Goal: Task Accomplishment & Management: Manage account settings

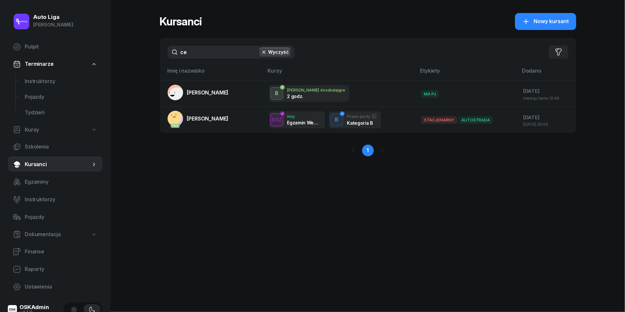
click at [209, 47] on input "ce" at bounding box center [231, 52] width 127 height 13
click at [209, 49] on input "ce" at bounding box center [231, 52] width 127 height 13
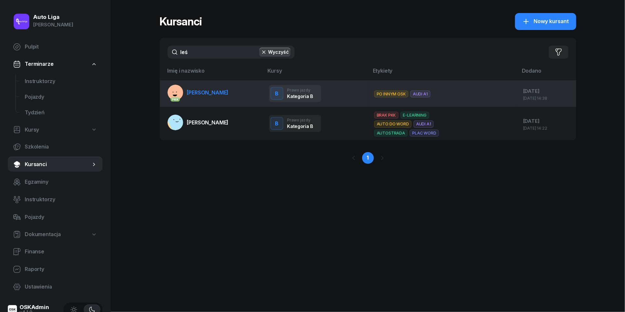
type input "leś"
click at [199, 96] on link "PKK [PERSON_NAME]" at bounding box center [198, 93] width 61 height 16
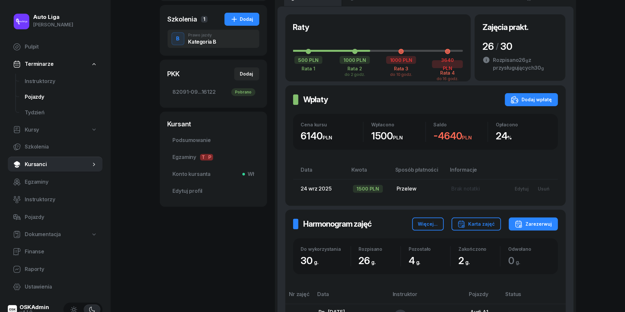
scroll to position [95, 0]
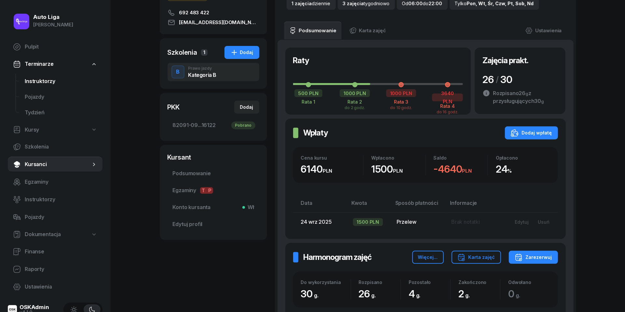
click at [40, 82] on span "Instruktorzy" at bounding box center [61, 81] width 73 height 8
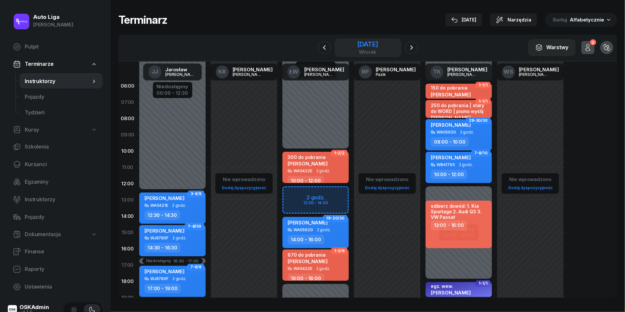
click at [357, 43] on div "[DATE]" at bounding box center [367, 44] width 21 height 7
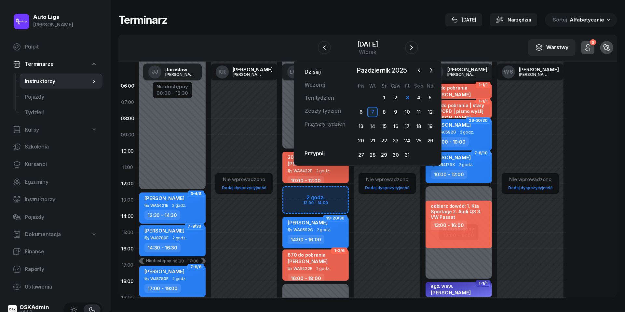
click at [314, 73] on link "Dzisiaj" at bounding box center [312, 71] width 27 height 13
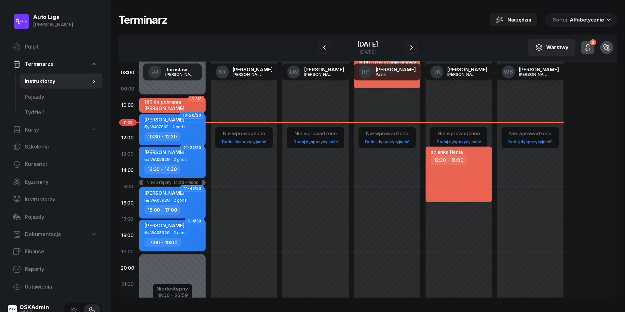
scroll to position [47, 0]
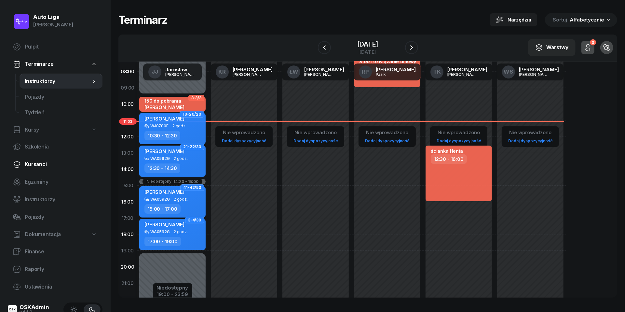
click at [35, 166] on span "Kursanci" at bounding box center [61, 164] width 73 height 8
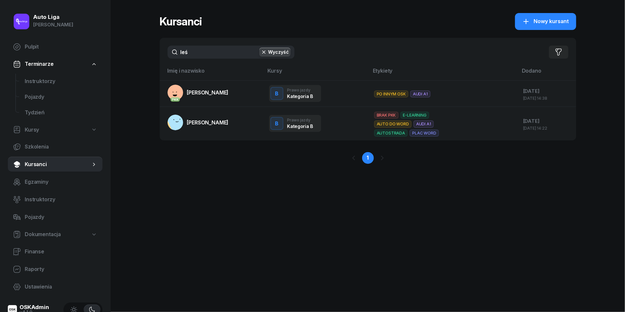
click at [206, 57] on input "leś" at bounding box center [231, 52] width 127 height 13
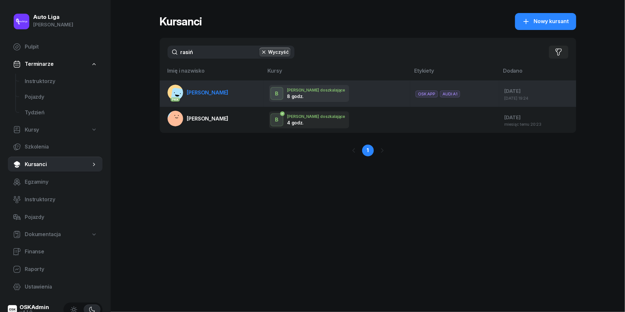
type input "rasiń"
click at [215, 101] on td "PKK [PERSON_NAME]" at bounding box center [212, 93] width 104 height 26
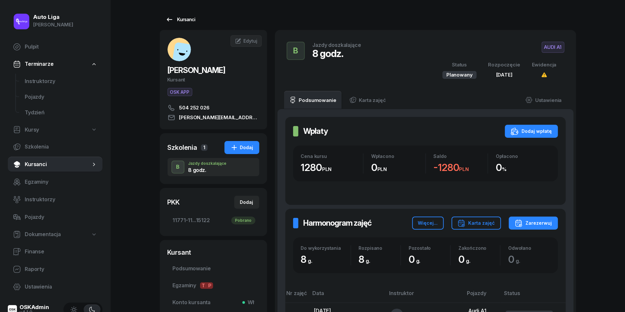
click at [167, 17] on icon at bounding box center [170, 20] width 8 height 8
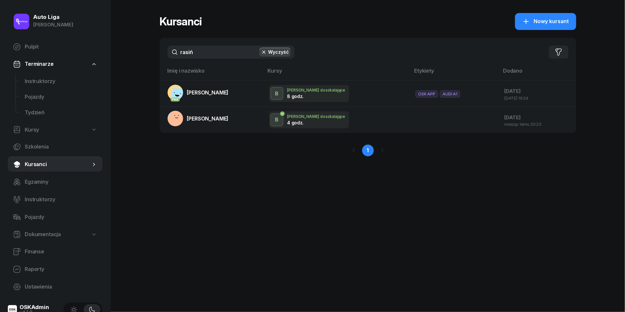
click at [208, 57] on input "rasiń" at bounding box center [231, 52] width 127 height 13
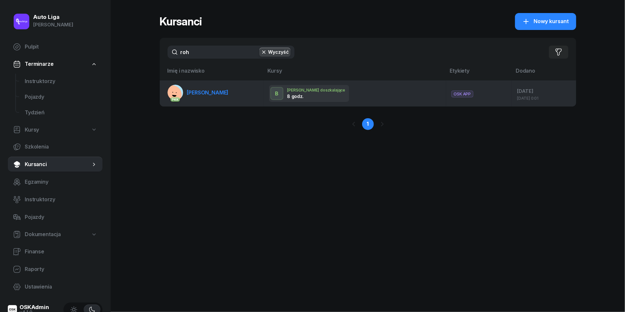
type input "roh"
click at [206, 91] on span "[PERSON_NAME]" at bounding box center [208, 92] width 42 height 7
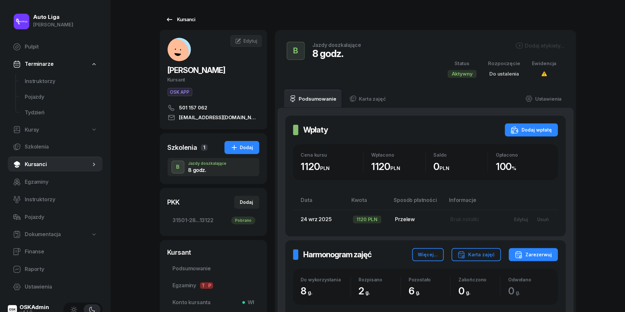
click at [170, 20] on icon at bounding box center [170, 20] width 8 height 8
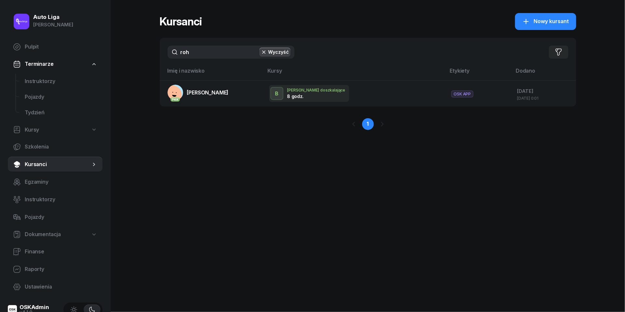
click at [194, 55] on input "roh" at bounding box center [231, 52] width 127 height 13
type input "rzępoł"
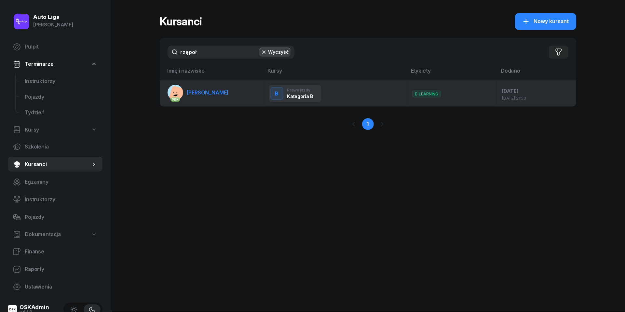
drag, startPoint x: 193, startPoint y: 67, endPoint x: 201, endPoint y: 102, distance: 36.3
click at [201, 102] on td "PKK [PERSON_NAME][GEOGRAPHIC_DATA]" at bounding box center [212, 93] width 104 height 26
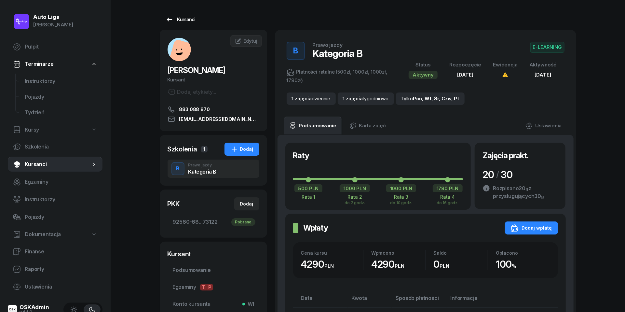
click at [168, 19] on icon at bounding box center [170, 20] width 6 height 4
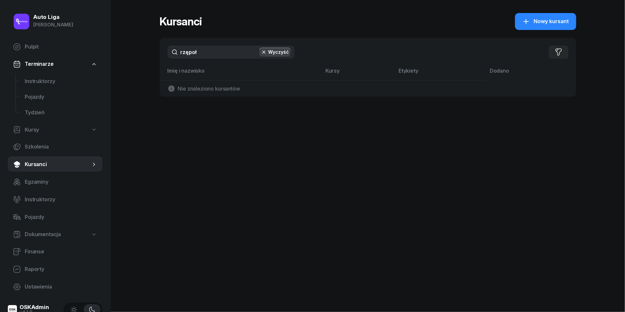
click at [203, 51] on input "rzępoł" at bounding box center [231, 52] width 127 height 13
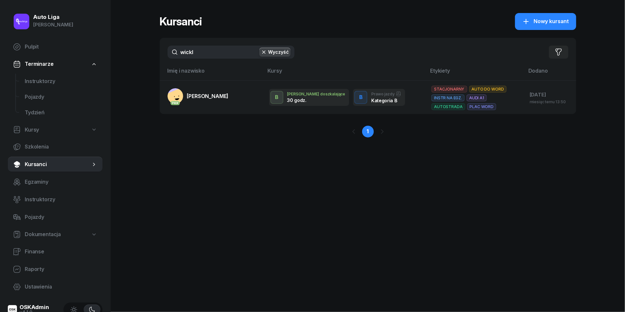
type input "wicka"
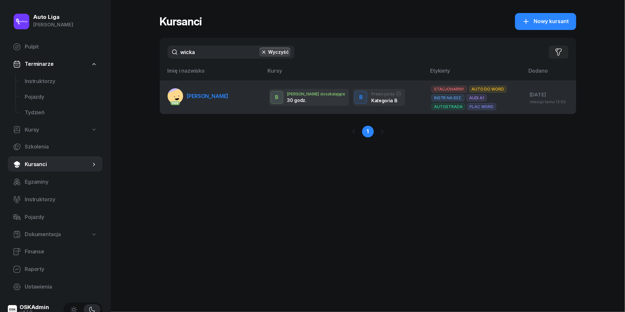
drag, startPoint x: 202, startPoint y: 68, endPoint x: 199, endPoint y: 96, distance: 28.4
click at [199, 96] on span "[PERSON_NAME]" at bounding box center [208, 96] width 42 height 7
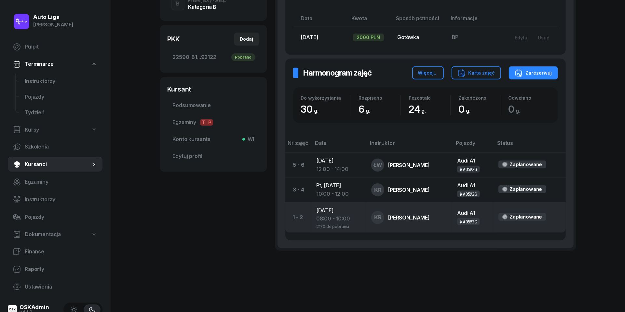
scroll to position [19, 0]
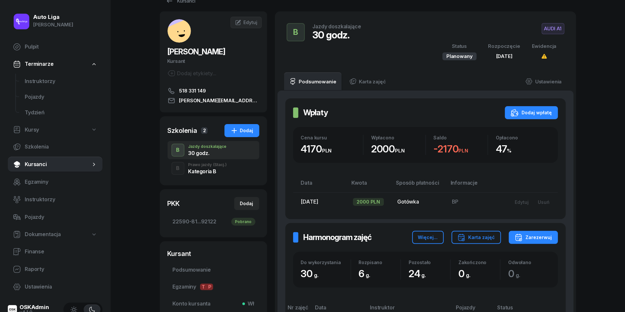
click at [213, 165] on span "(Stacj.)" at bounding box center [220, 165] width 14 height 4
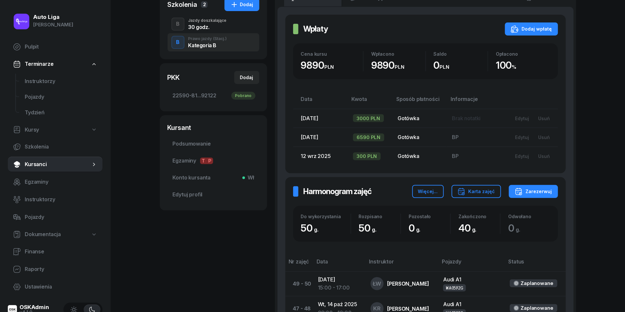
scroll to position [83, 0]
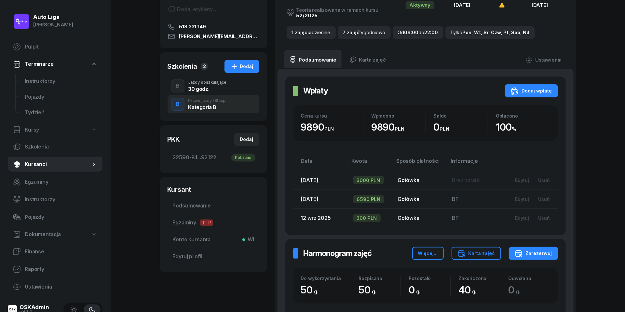
click at [45, 161] on span "Kursanci" at bounding box center [58, 164] width 66 height 8
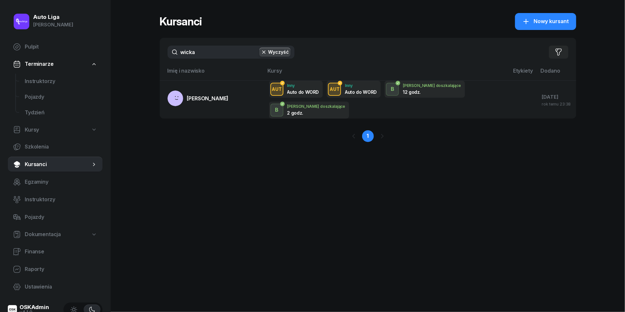
click at [227, 57] on input "wicka" at bounding box center [231, 52] width 127 height 13
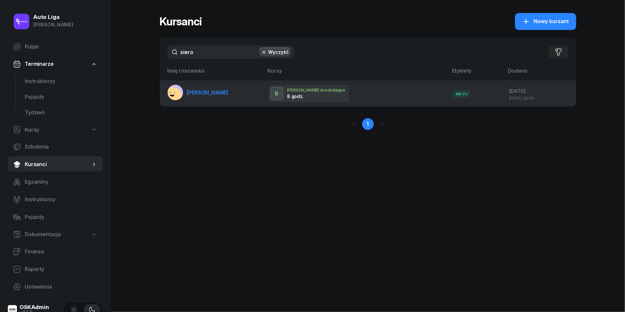
type input "siero"
click at [203, 94] on span "[PERSON_NAME]" at bounding box center [208, 92] width 42 height 7
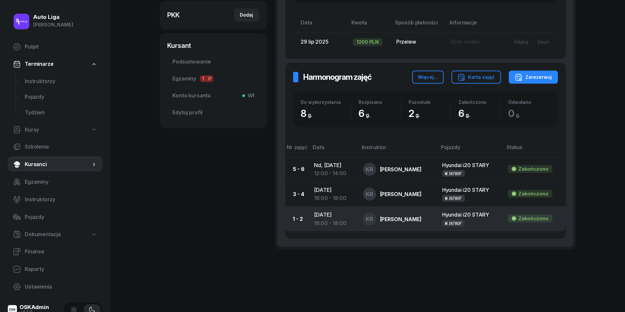
scroll to position [177, 0]
click at [332, 222] on div "16:00 - 18:00" at bounding box center [333, 223] width 38 height 8
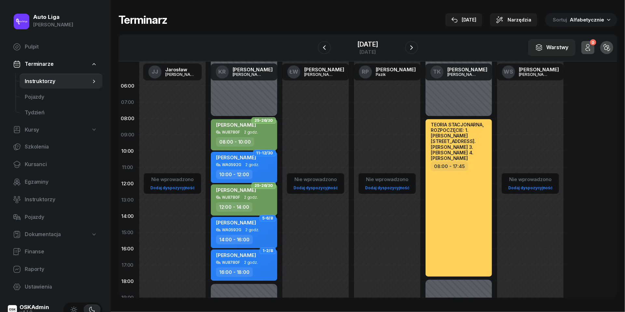
click at [248, 269] on div "16:00 - 18:00" at bounding box center [234, 271] width 37 height 9
select select "16"
select select "18"
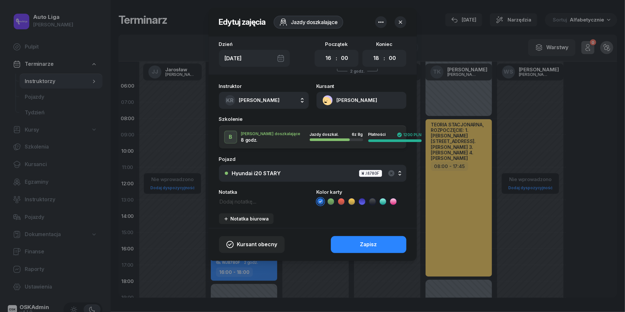
click at [372, 202] on icon at bounding box center [372, 201] width 3 height 2
click at [373, 241] on div "Zapisz" at bounding box center [368, 244] width 17 height 8
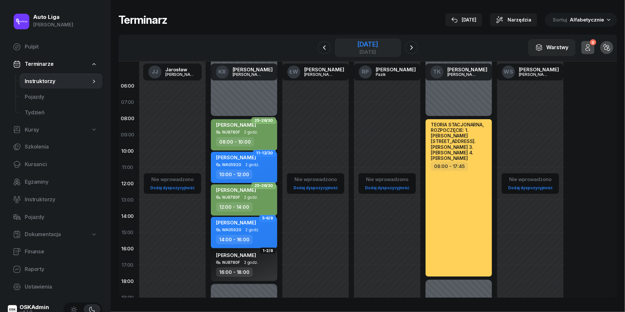
click at [369, 51] on div "[DATE]" at bounding box center [367, 51] width 21 height 5
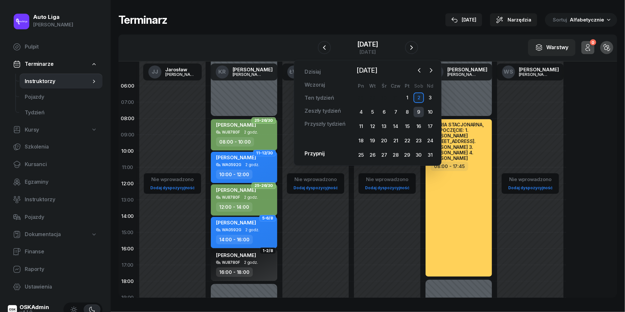
click at [417, 112] on div "9" at bounding box center [418, 112] width 10 height 10
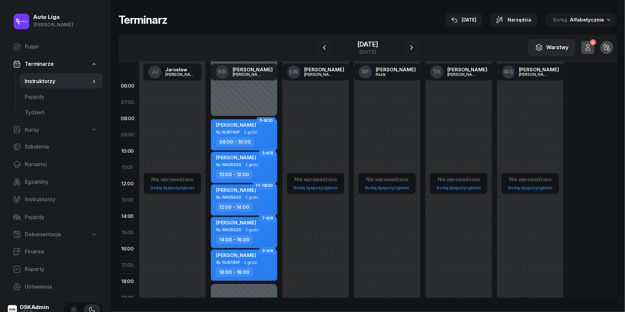
click at [260, 260] on div "WJ8780F 2 godz." at bounding box center [244, 262] width 57 height 5
select select "16"
select select "18"
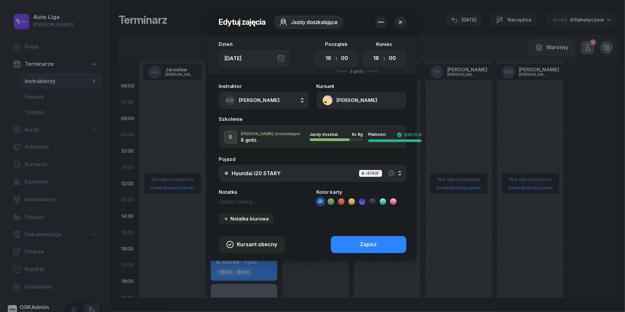
click at [370, 202] on icon at bounding box center [372, 201] width 7 height 7
click at [370, 247] on div "Zapisz" at bounding box center [368, 244] width 17 height 8
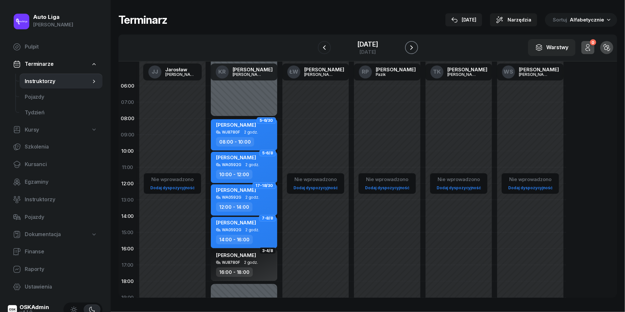
click at [412, 50] on icon "button" at bounding box center [412, 48] width 8 height 8
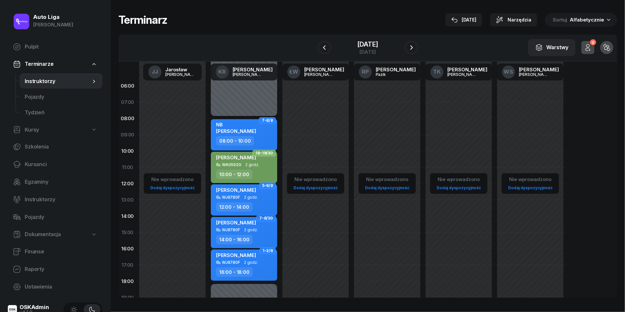
click at [252, 198] on span "2 godz." at bounding box center [251, 197] width 14 height 5
select select "12"
select select "14"
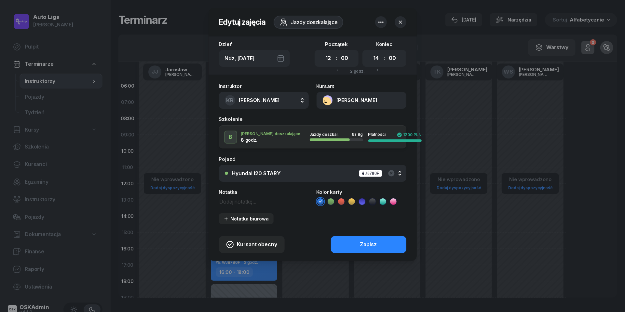
click at [373, 199] on icon at bounding box center [372, 201] width 7 height 7
click at [372, 246] on div "Zapisz" at bounding box center [368, 244] width 17 height 8
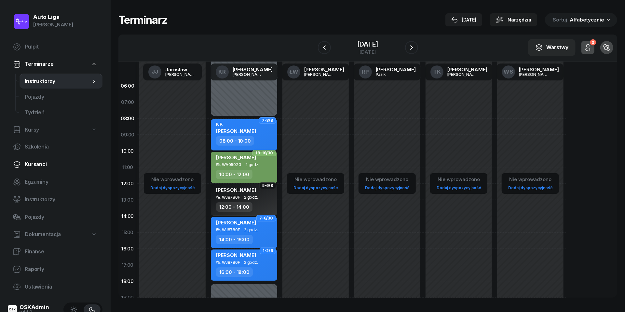
click at [34, 166] on span "Kursanci" at bounding box center [61, 164] width 73 height 8
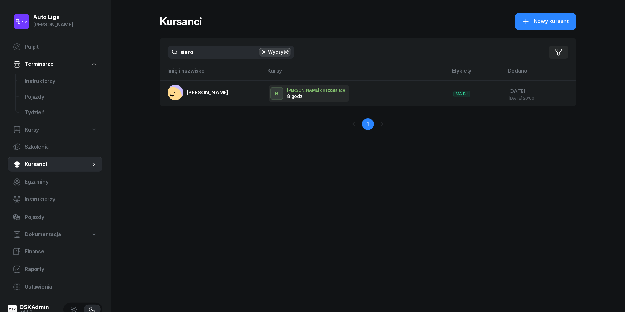
click at [209, 53] on input "siero" at bounding box center [231, 52] width 127 height 13
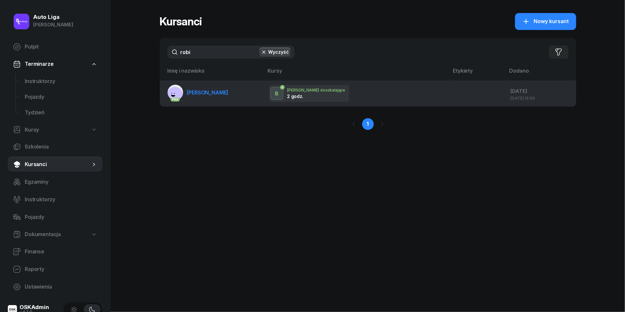
type input "robi"
click at [210, 89] on span "[PERSON_NAME]" at bounding box center [208, 92] width 42 height 7
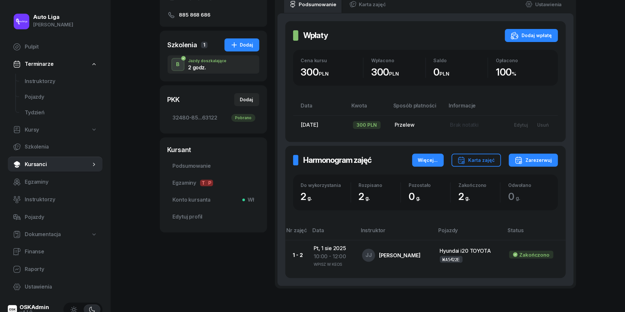
scroll to position [98, 0]
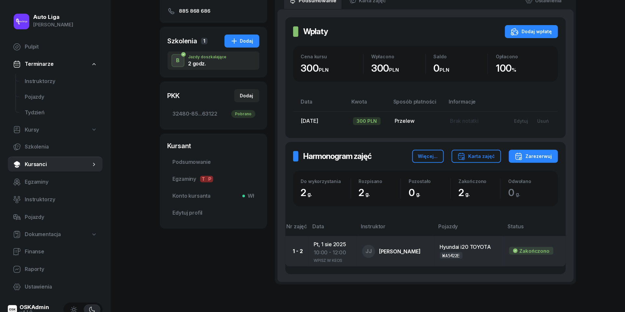
click at [327, 248] on div "10:00 - 12:00" at bounding box center [333, 252] width 38 height 8
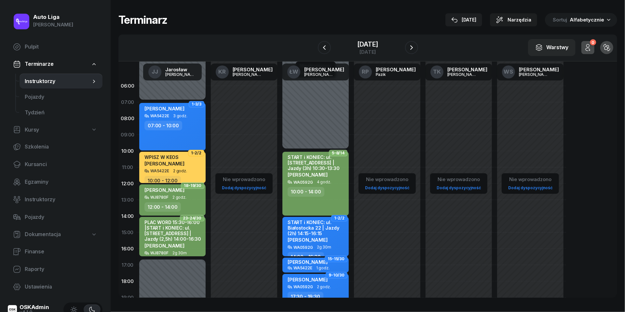
click at [42, 78] on span "Instruktorzy" at bounding box center [58, 81] width 66 height 8
click at [357, 42] on div "[DATE]" at bounding box center [367, 44] width 21 height 7
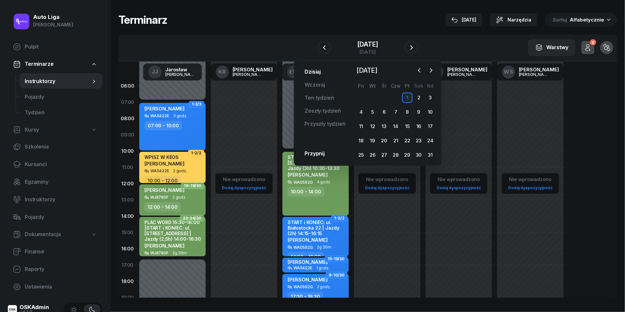
click at [317, 73] on link "Dzisiaj" at bounding box center [312, 71] width 27 height 13
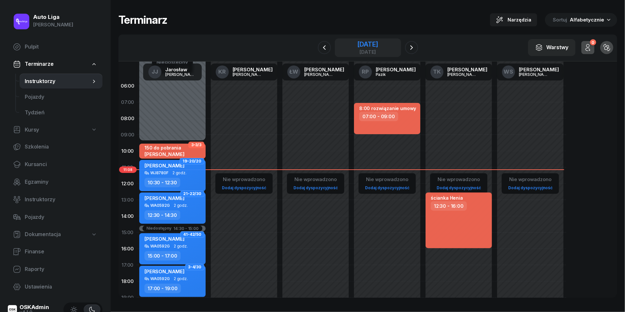
click at [357, 42] on div "[DATE]" at bounding box center [367, 44] width 21 height 7
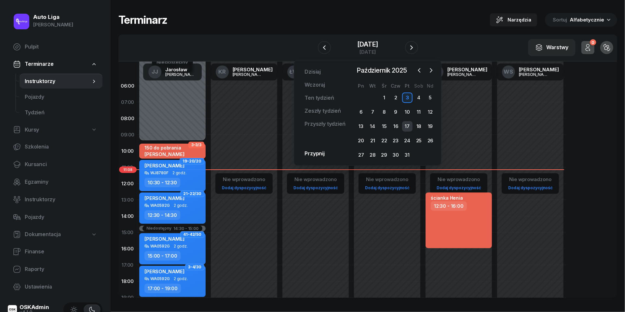
click at [408, 127] on div "17" at bounding box center [407, 126] width 10 height 10
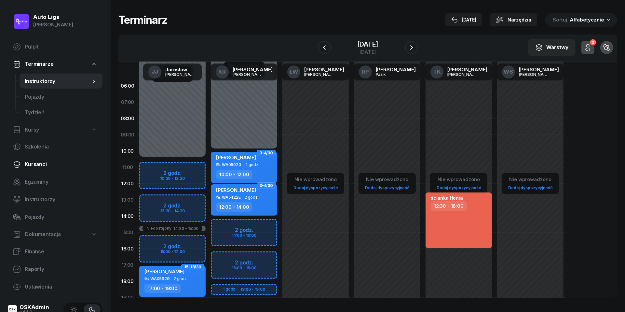
click at [36, 160] on span "Kursanci" at bounding box center [61, 164] width 73 height 8
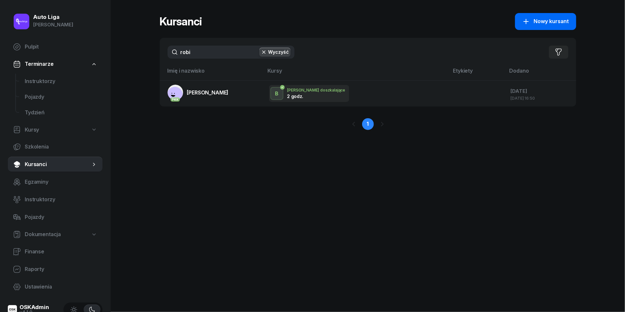
click at [537, 20] on span "Nowy kursant" at bounding box center [551, 21] width 35 height 8
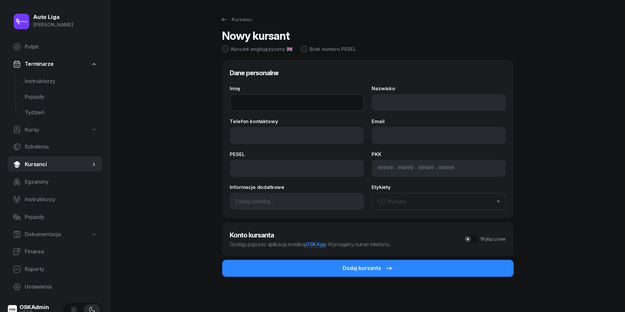
type input "a"
type input "[PERSON_NAME]"
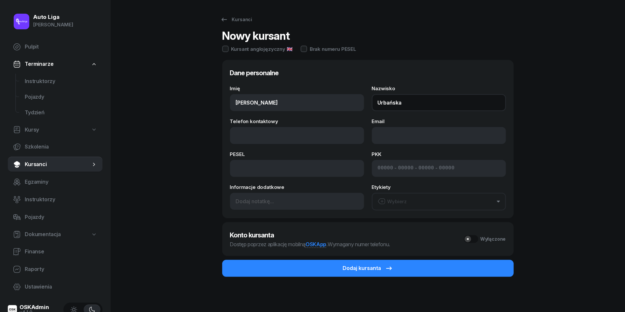
type input "Urbańska"
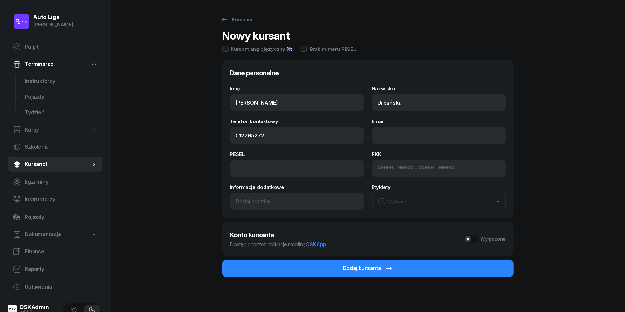
type input "512 795 272"
click at [396, 198] on div "Wybierz" at bounding box center [392, 201] width 29 height 8
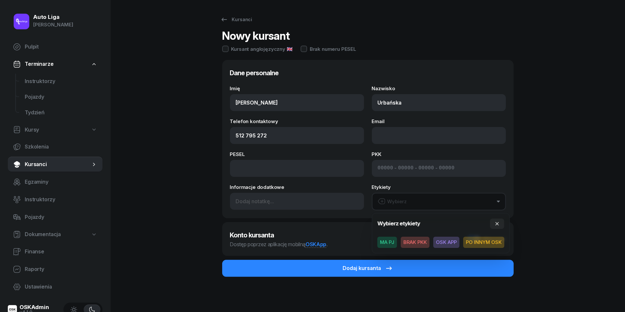
click at [390, 238] on span "MA PJ" at bounding box center [387, 242] width 20 height 11
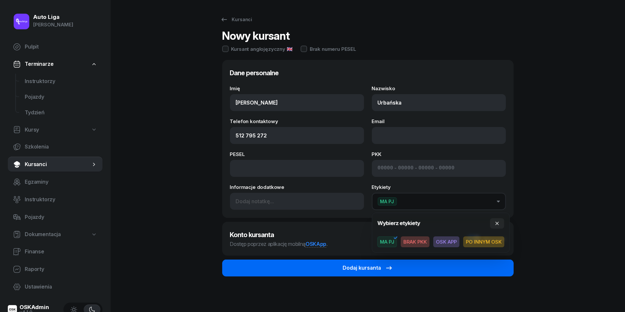
click at [349, 267] on div "Dodaj kursanta" at bounding box center [368, 268] width 50 height 8
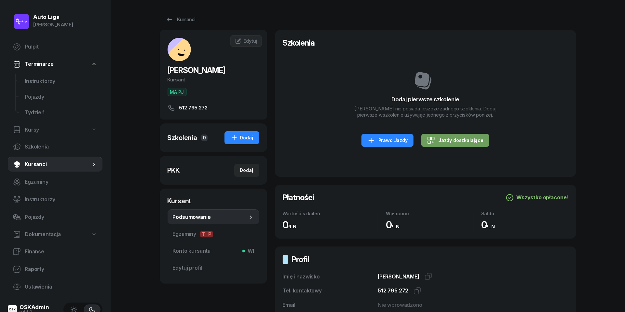
click at [465, 137] on div "Jazdy doszkalające" at bounding box center [455, 140] width 56 height 8
select select "B"
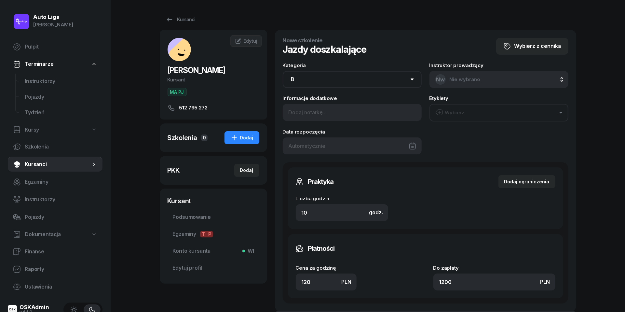
click at [328, 144] on div at bounding box center [352, 145] width 139 height 17
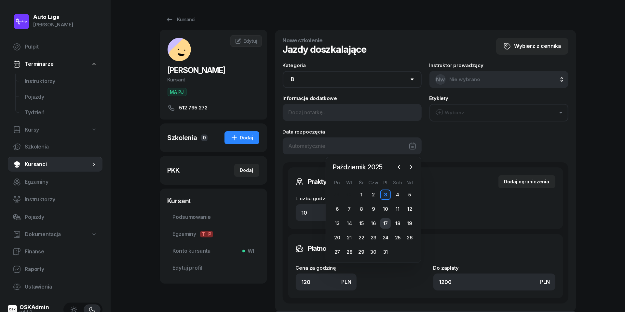
click at [385, 219] on div "17" at bounding box center [385, 223] width 10 height 10
type input "[DATE]"
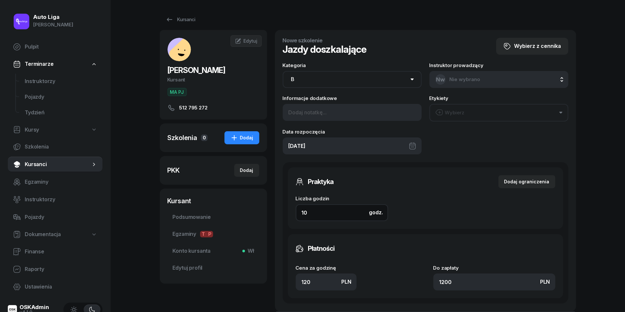
click at [333, 207] on input "10" at bounding box center [342, 212] width 92 height 17
type input "2"
type input "240"
type input "2"
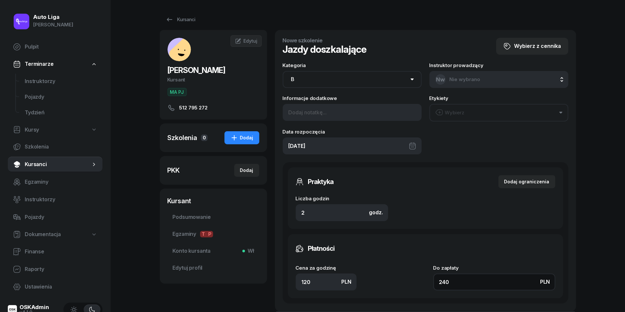
click at [466, 287] on input "240" at bounding box center [494, 281] width 122 height 17
type input "1.50"
type input "3"
type input "15"
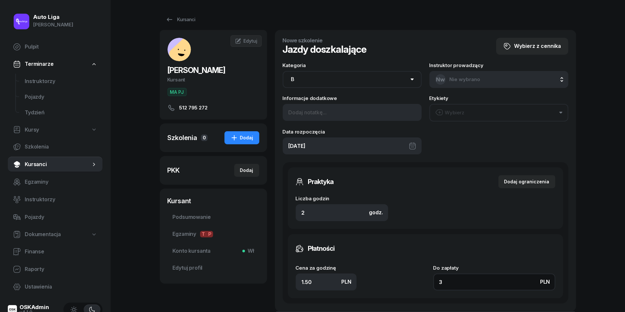
type input "30"
type input "150"
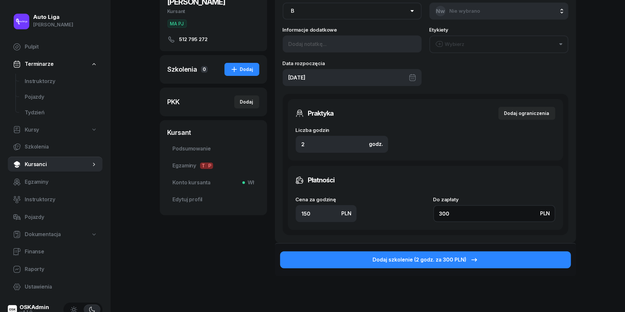
scroll to position [78, 0]
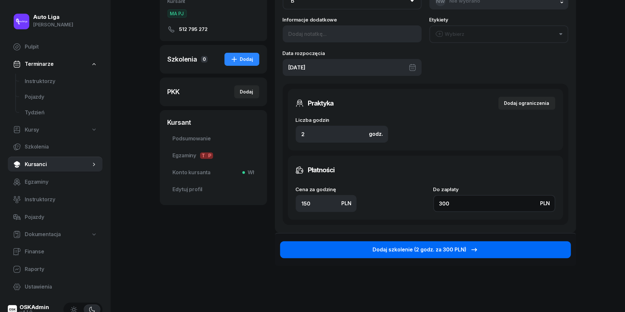
type input "300"
click at [424, 250] on div "Dodaj szkolenie (2 godz. za 300 PLN)" at bounding box center [425, 249] width 105 height 8
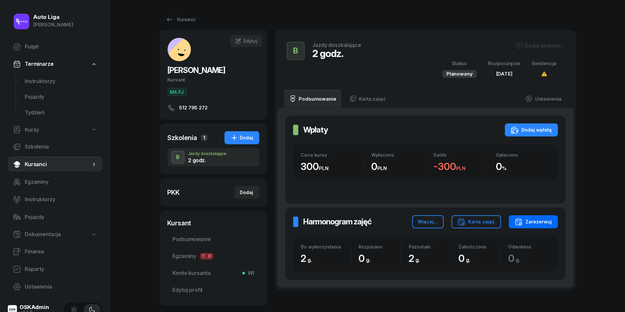
click at [543, 219] on div "Zarezerwuj" at bounding box center [533, 222] width 37 height 8
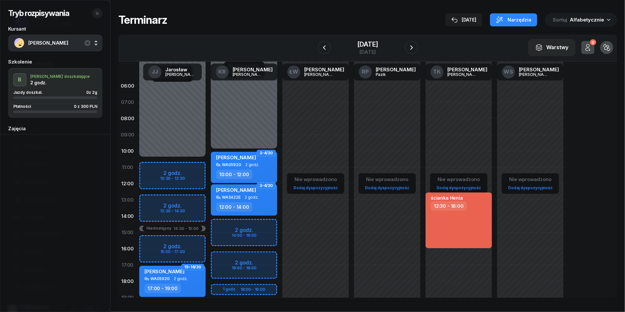
click at [152, 163] on div "Niedostępny 00:00 - 10:30 Niedostępny 19:00 - 23:59 Niedostępny 14:30 - 15:00 2…" at bounding box center [173, 232] width 72 height 309
select select "10"
select select "12"
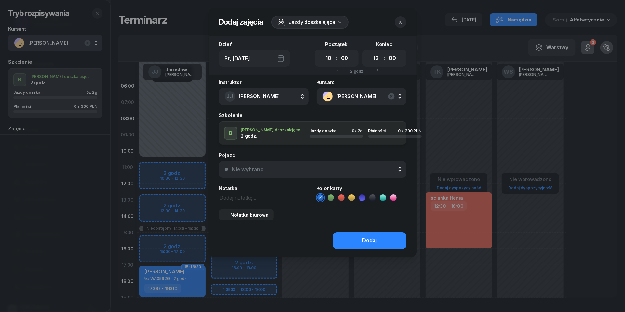
click at [353, 59] on div "00 01 02 03 04 05 06 07 08 09 10 11 12 13 14 15 16 17 18 19 20 21 22 23 : 00 05…" at bounding box center [337, 58] width 44 height 17
select select "30"
click at [241, 195] on textarea at bounding box center [264, 197] width 90 height 8
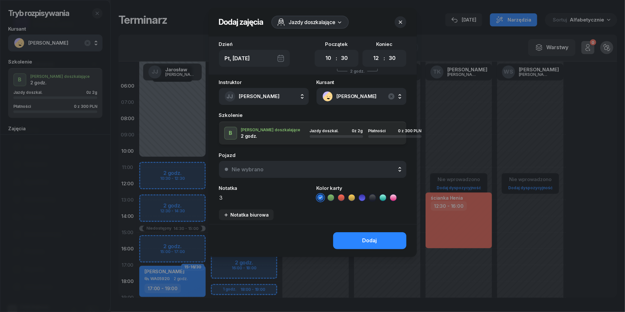
scroll to position [0, 0]
type textarea "300 do pobrania"
click at [342, 198] on icon at bounding box center [341, 197] width 7 height 7
click at [339, 169] on div "Nie wybrano" at bounding box center [316, 169] width 169 height 5
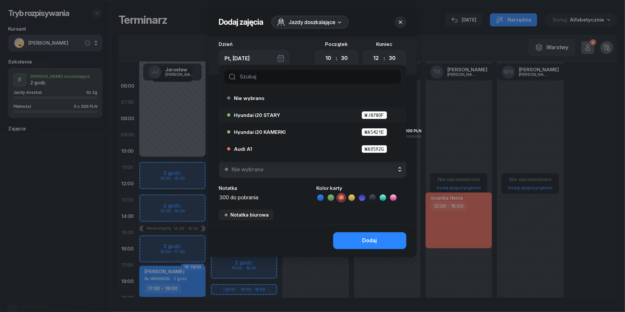
click at [297, 116] on div "Hyundai i20 STARY WJ8780F" at bounding box center [314, 115] width 160 height 8
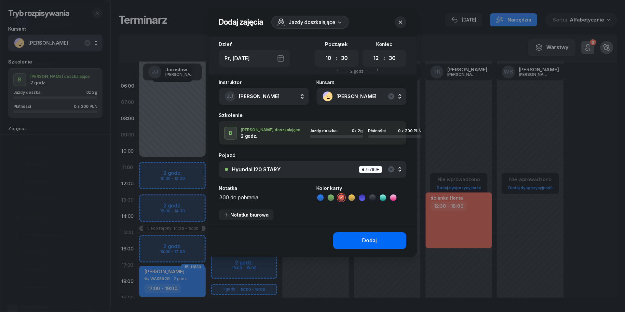
click at [384, 240] on button "Dodaj" at bounding box center [369, 240] width 73 height 17
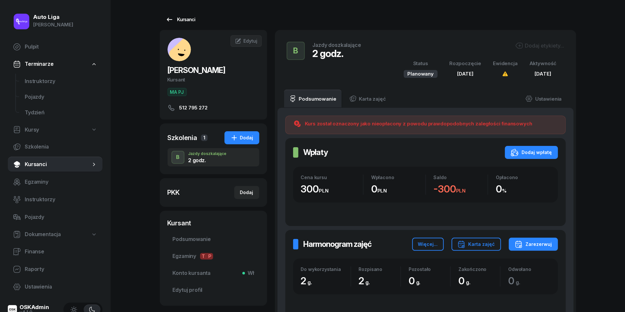
click at [169, 21] on icon at bounding box center [170, 20] width 8 height 8
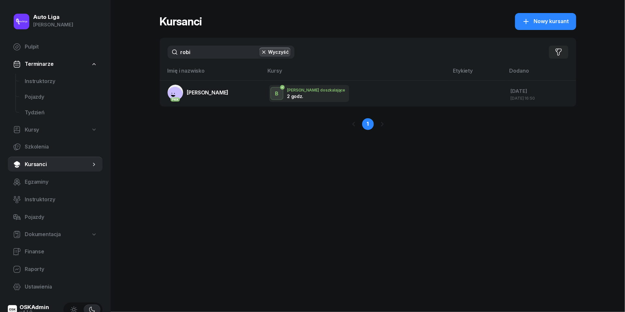
click at [210, 45] on div "robi Wyczyść Filtruj" at bounding box center [368, 52] width 416 height 29
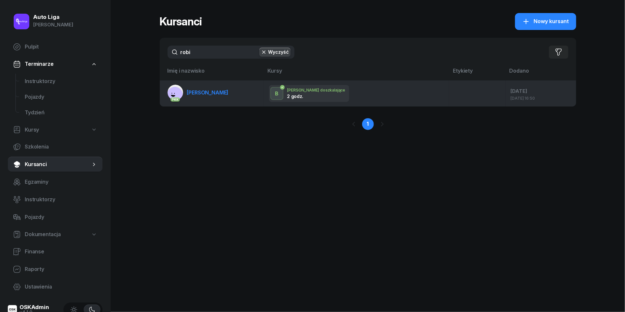
click at [206, 95] on span "[PERSON_NAME]" at bounding box center [208, 92] width 42 height 7
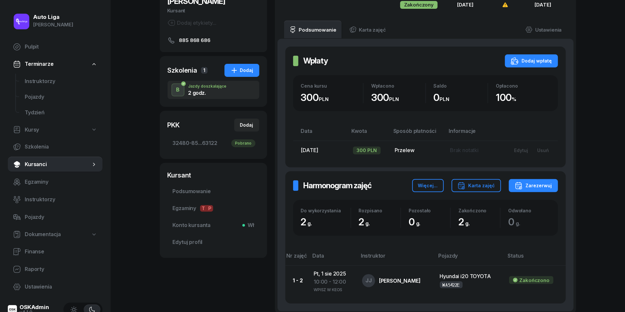
scroll to position [96, 0]
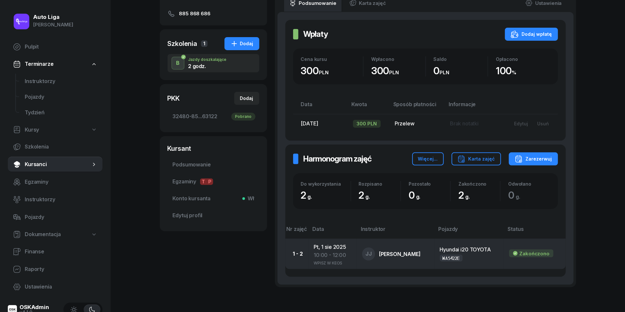
click at [328, 251] on div "10:00 - 12:00" at bounding box center [333, 255] width 38 height 8
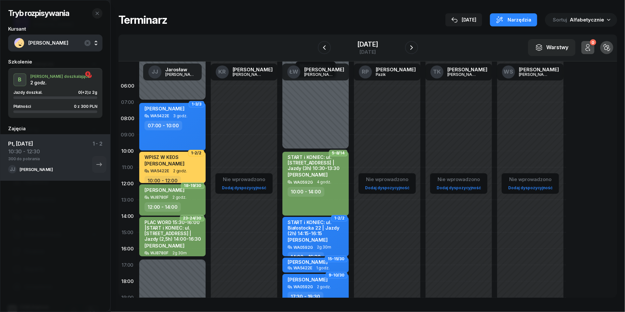
click at [102, 13] on div "Tryb rozpisywania Kursant [PERSON_NAME] Szkolenie B J. doszkalające 2 godz. Jaz…" at bounding box center [55, 63] width 110 height 126
click at [98, 14] on icon "button" at bounding box center [97, 13] width 5 height 5
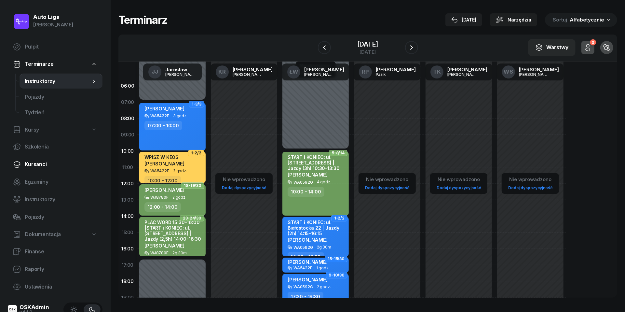
click at [43, 164] on span "Kursanci" at bounding box center [61, 164] width 73 height 8
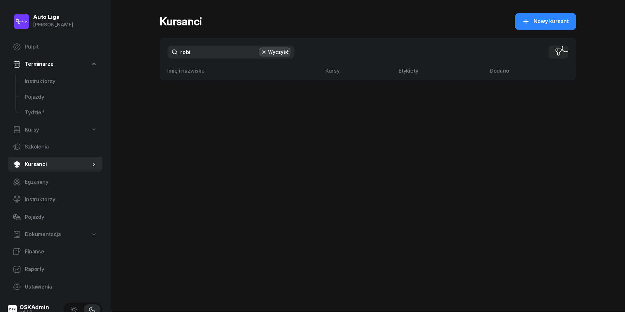
click at [205, 42] on div "robi Wyczyść Filtruj" at bounding box center [368, 52] width 416 height 29
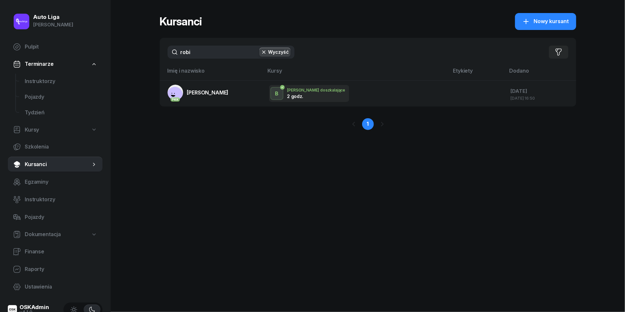
click at [205, 47] on input "robi" at bounding box center [231, 52] width 127 height 13
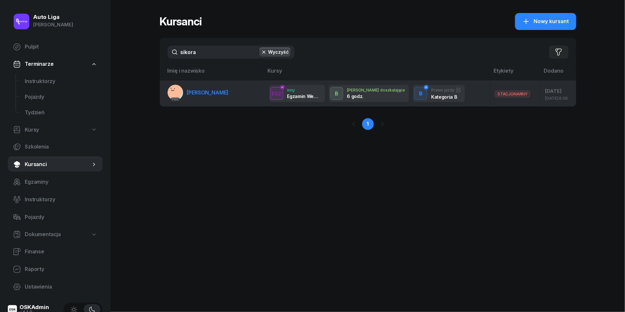
type input "sikora"
click at [211, 90] on span "[PERSON_NAME]" at bounding box center [208, 92] width 42 height 7
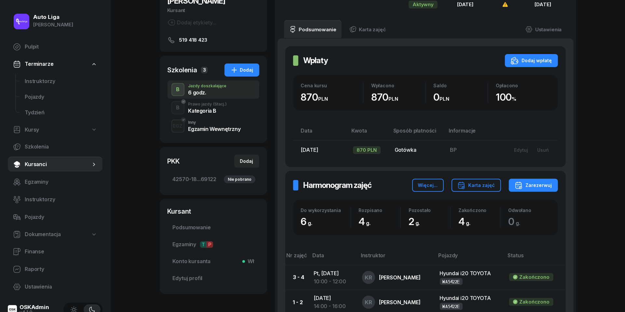
scroll to position [55, 0]
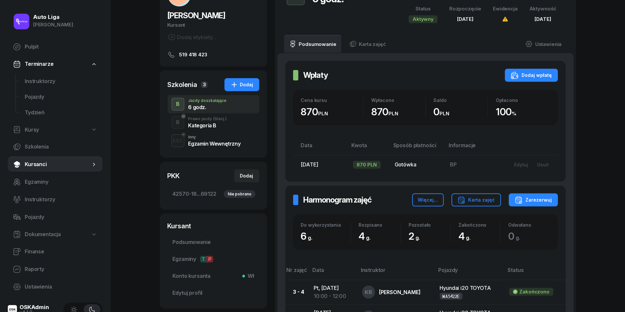
click at [221, 120] on span "(Stacj.)" at bounding box center [220, 119] width 14 height 4
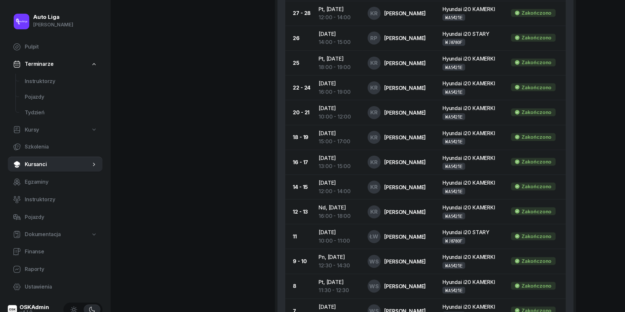
scroll to position [536, 0]
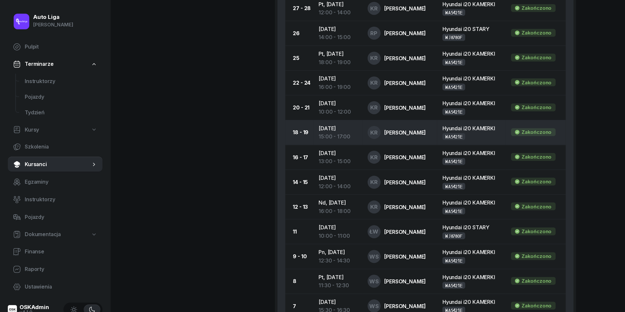
click at [324, 145] on td "[DATE] 15:00 - 17:00" at bounding box center [337, 132] width 49 height 25
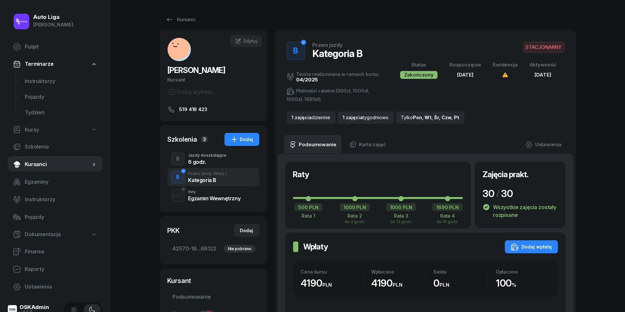
click at [205, 199] on div "Egzamin Wewnętrzny" at bounding box center [214, 198] width 52 height 5
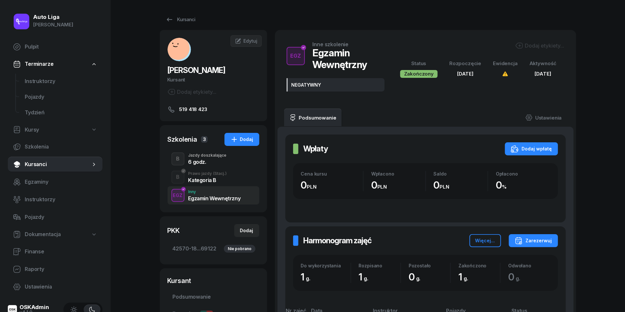
click at [201, 178] on div "Kategoria B" at bounding box center [207, 179] width 39 height 5
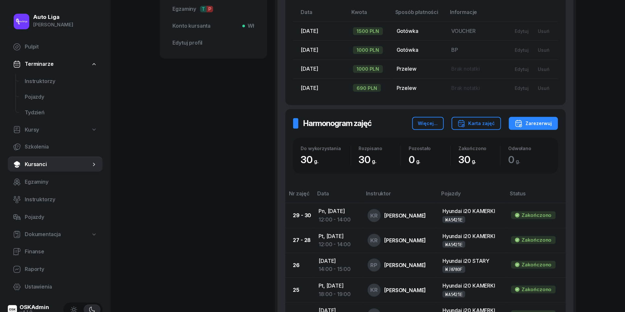
scroll to position [320, 0]
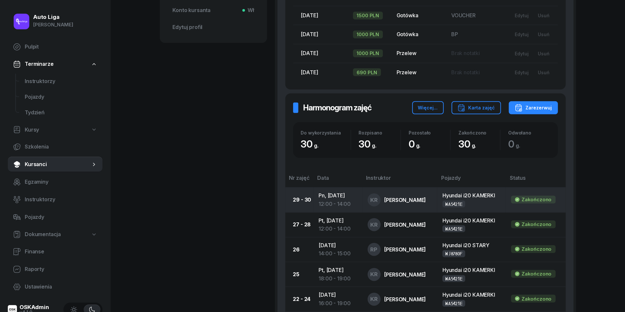
click at [325, 204] on div "12:00 - 14:00" at bounding box center [337, 204] width 38 height 8
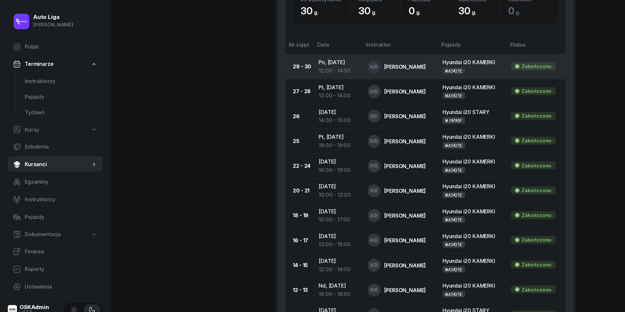
scroll to position [436, 0]
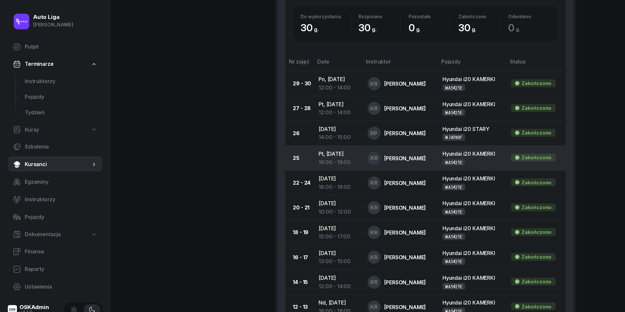
click at [332, 167] on div "18:00 - 19:00" at bounding box center [337, 162] width 38 height 8
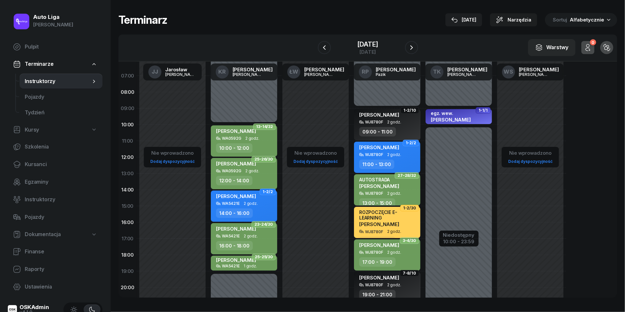
scroll to position [29, 0]
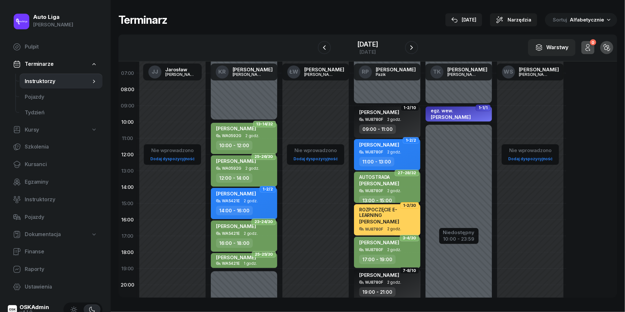
click at [363, 35] on div "W Wybierz [PERSON_NAME] KR [PERSON_NAME] ŁW [PERSON_NAME] RP [PERSON_NAME] TK […" at bounding box center [367, 47] width 499 height 27
click at [363, 46] on div "[DATE]" at bounding box center [367, 44] width 21 height 7
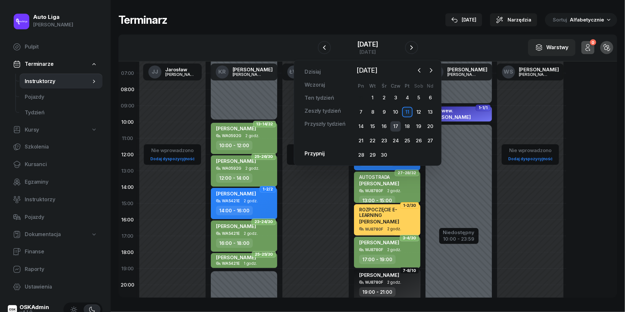
click at [395, 124] on div "17" at bounding box center [395, 126] width 10 height 10
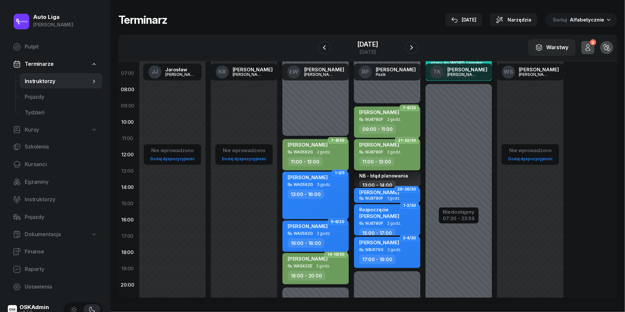
scroll to position [34, 0]
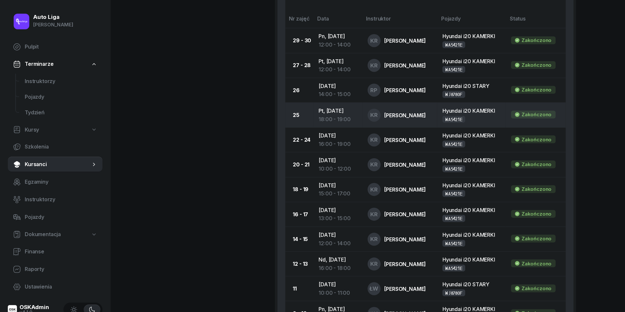
scroll to position [500, 0]
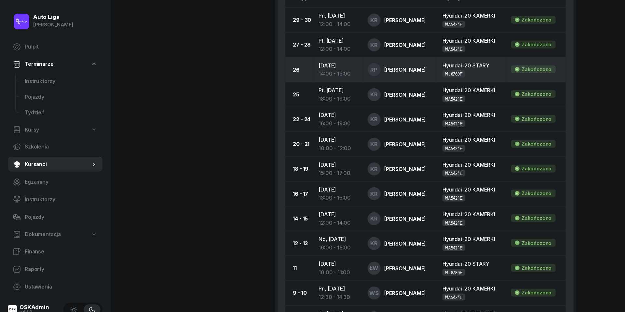
click at [340, 82] on td "[DATE] 14:00 - 15:00" at bounding box center [337, 69] width 49 height 25
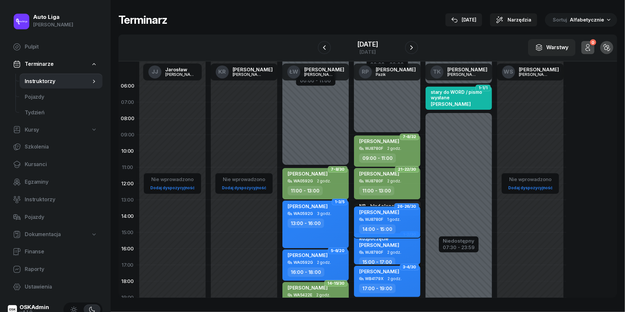
click at [384, 225] on div "14:00 - 15:00" at bounding box center [377, 228] width 36 height 9
select select "14"
select select "15"
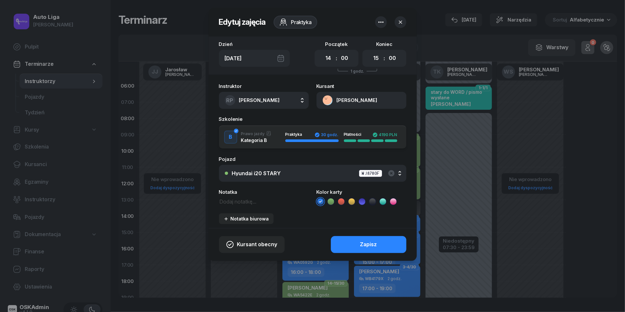
click at [332, 199] on icon at bounding box center [331, 201] width 7 height 7
click at [358, 244] on button "Zapisz" at bounding box center [368, 244] width 75 height 17
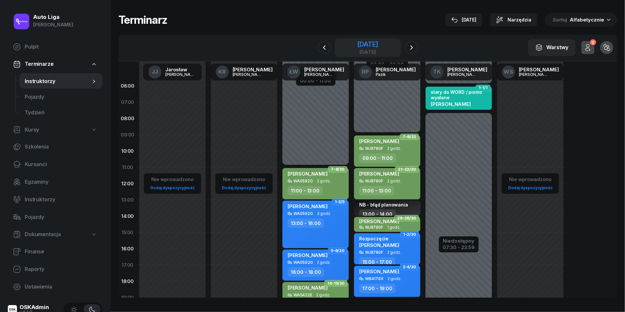
click at [362, 44] on div "[DATE]" at bounding box center [367, 44] width 21 height 7
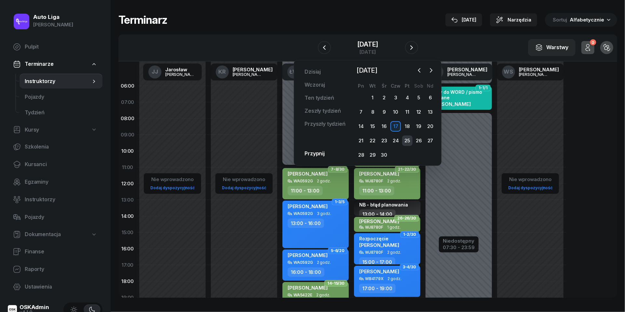
click at [410, 141] on div "25" at bounding box center [407, 140] width 10 height 10
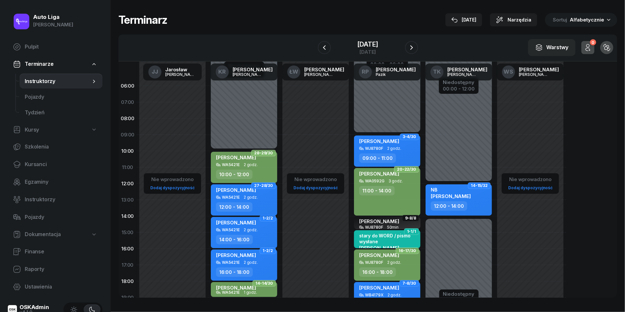
click at [250, 198] on span "2 godz." at bounding box center [251, 197] width 14 height 5
select select "12"
select select "14"
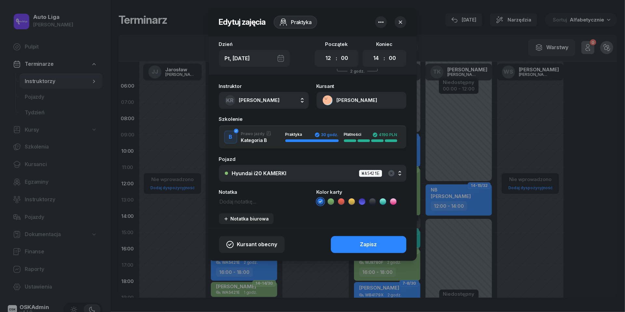
click at [331, 200] on icon at bounding box center [331, 201] width 7 height 7
click at [353, 246] on button "Zapisz" at bounding box center [368, 244] width 75 height 17
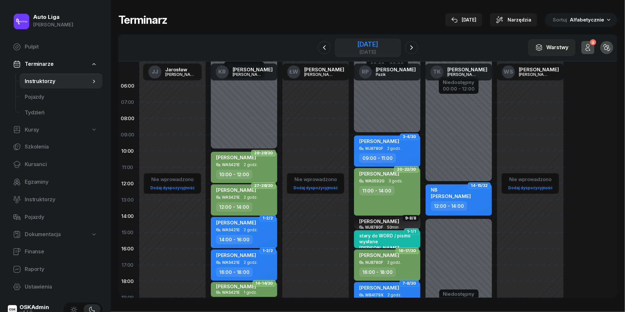
click at [377, 46] on div "[DATE]" at bounding box center [367, 44] width 21 height 7
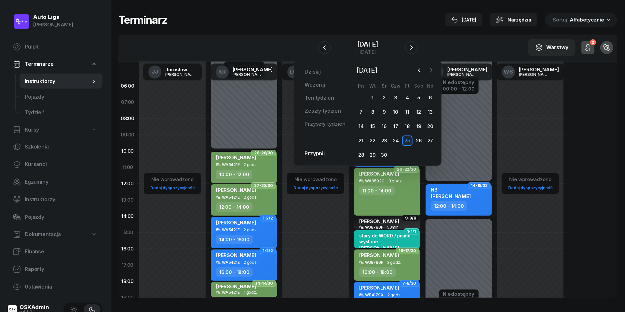
click at [431, 73] on icon "button" at bounding box center [431, 70] width 7 height 7
click at [360, 138] on div "19" at bounding box center [361, 140] width 10 height 10
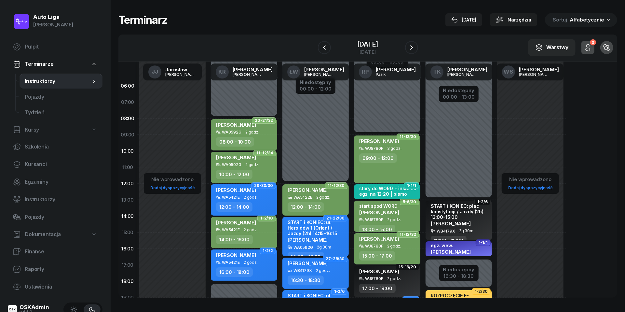
click at [254, 199] on div "[PERSON_NAME] WA5421E 2 godz. 12:00 - 14:00" at bounding box center [244, 199] width 66 height 31
select select "12"
select select "14"
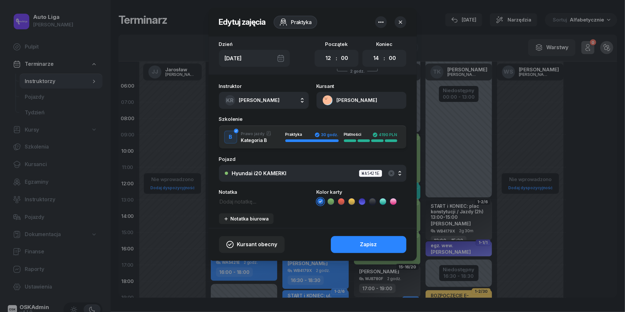
click at [330, 200] on icon at bounding box center [331, 201] width 7 height 7
click at [347, 241] on button "Zapisz" at bounding box center [368, 244] width 75 height 17
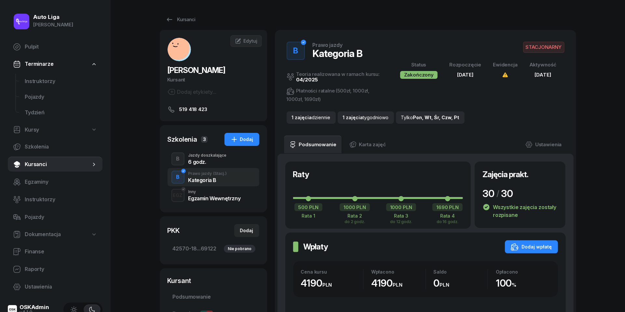
click at [218, 154] on div "Jazdy doszkalające" at bounding box center [207, 155] width 38 height 4
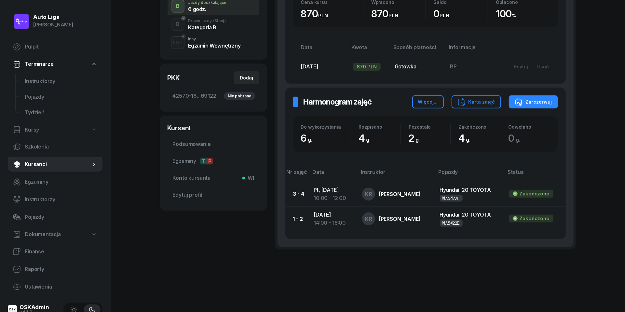
scroll to position [152, 0]
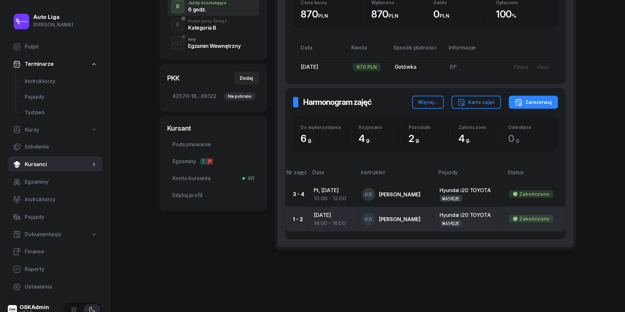
click at [322, 216] on td "[DATE] 14:00 - 16:00" at bounding box center [332, 219] width 48 height 25
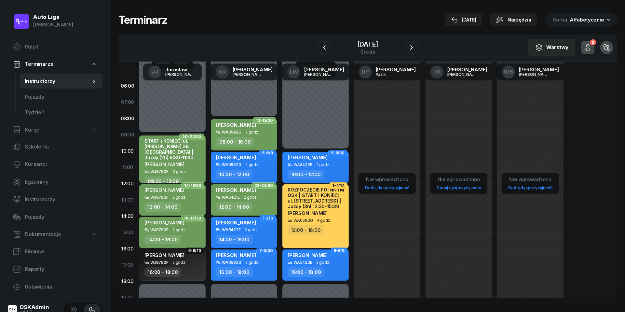
click at [252, 223] on div "[PERSON_NAME]" at bounding box center [244, 223] width 57 height 8
select select "14"
select select "16"
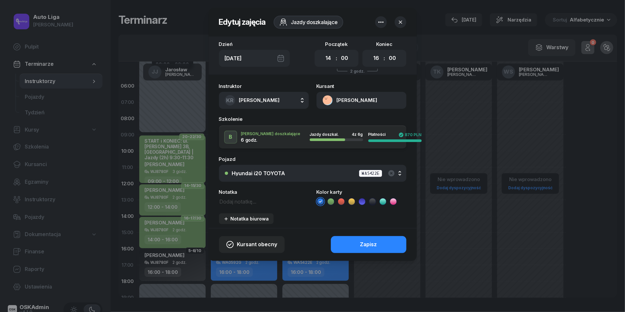
click at [375, 200] on icon at bounding box center [372, 201] width 7 height 7
click at [375, 240] on div "Zapisz" at bounding box center [368, 244] width 17 height 8
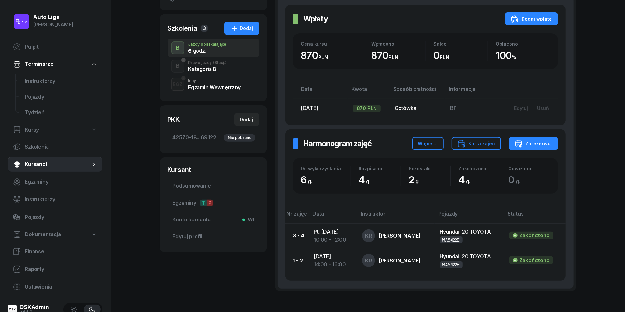
scroll to position [148, 0]
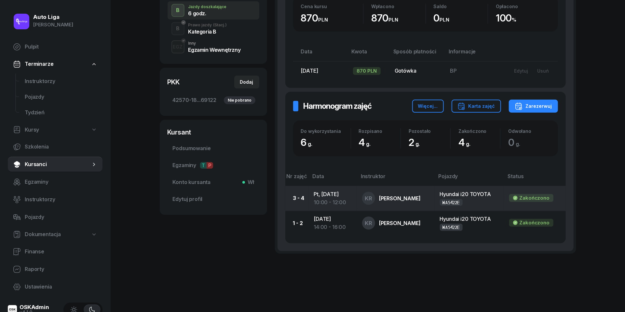
click at [331, 195] on td "Pt, [DATE] 10:00 - 12:00" at bounding box center [332, 198] width 48 height 25
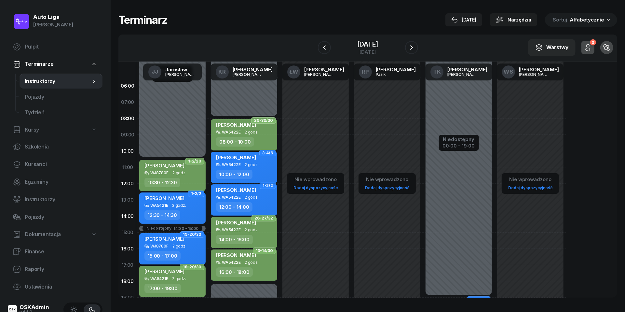
click at [261, 160] on div "[PERSON_NAME]" at bounding box center [244, 158] width 57 height 8
select select "10"
select select "12"
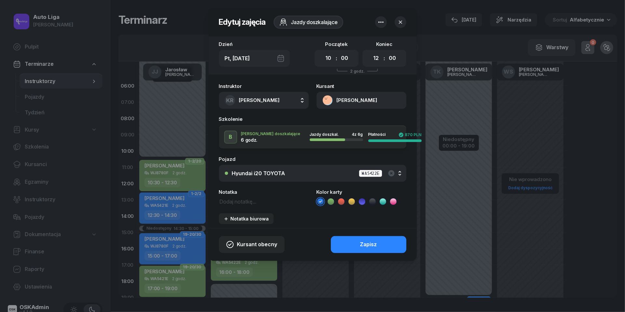
click at [372, 199] on icon at bounding box center [372, 201] width 7 height 7
click at [372, 246] on div "Zapisz" at bounding box center [368, 244] width 17 height 8
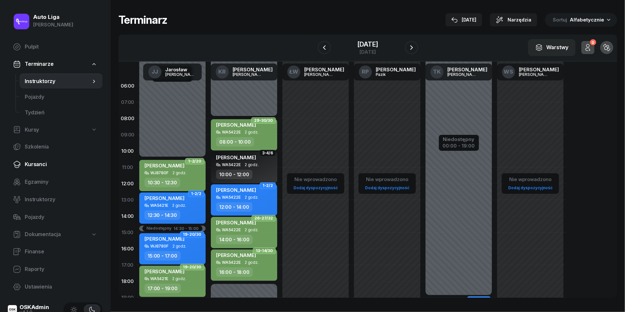
click at [47, 166] on span "Kursanci" at bounding box center [61, 164] width 73 height 8
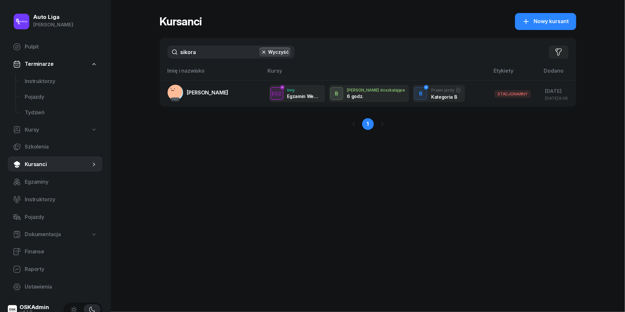
click at [207, 55] on input "sikora" at bounding box center [231, 52] width 127 height 13
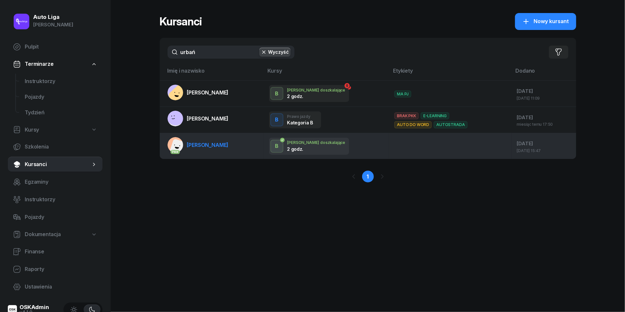
type input "urbań"
click at [219, 142] on span "[PERSON_NAME]" at bounding box center [208, 145] width 42 height 7
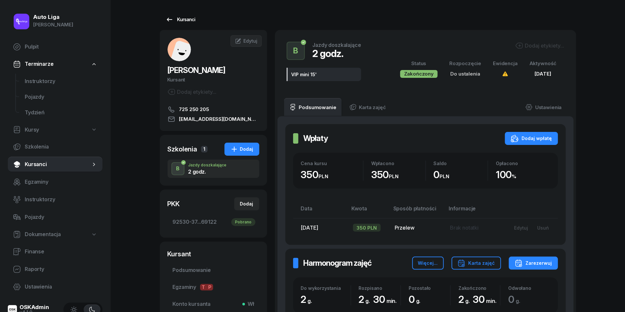
click at [181, 18] on div "Kursanci" at bounding box center [181, 20] width 30 height 8
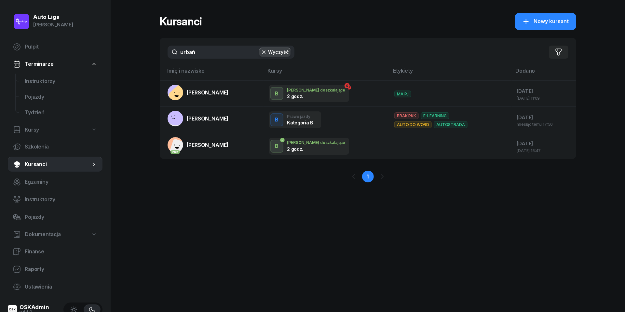
click at [192, 51] on input "urbań" at bounding box center [231, 52] width 127 height 13
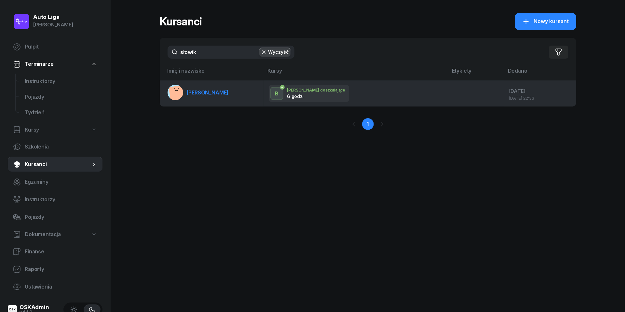
type input "słowik"
click at [210, 95] on span "[PERSON_NAME]" at bounding box center [208, 92] width 42 height 7
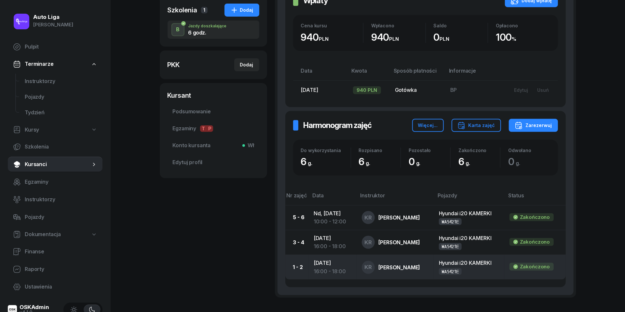
scroll to position [128, 0]
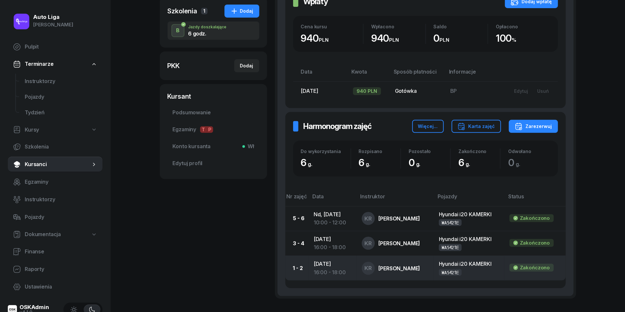
click at [336, 264] on td "[DATE] 16:00 - 18:00" at bounding box center [332, 267] width 48 height 25
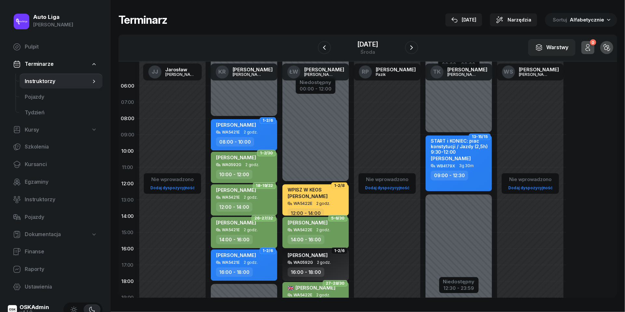
click at [242, 264] on div "[PERSON_NAME] WA5421E 2 godz. 16:00 - 18:00" at bounding box center [244, 264] width 66 height 31
select select "16"
select select "18"
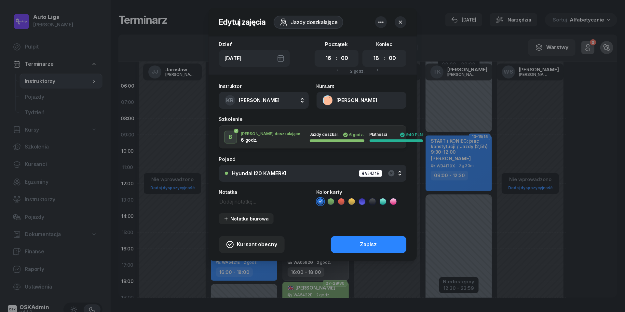
click at [373, 201] on icon at bounding box center [372, 201] width 3 height 2
click at [375, 245] on div "Zapisz" at bounding box center [368, 244] width 17 height 8
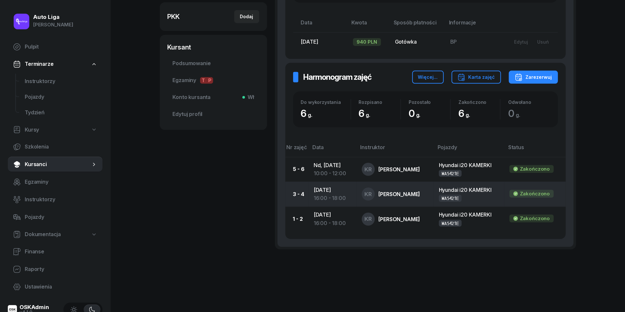
scroll to position [177, 0]
click at [331, 195] on div "16:00 - 18:00" at bounding box center [333, 198] width 38 height 8
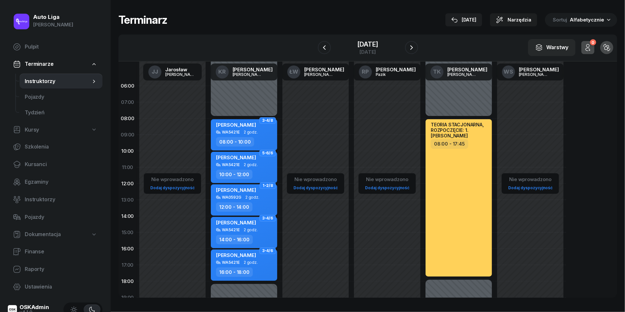
click at [254, 271] on div "16:00 - 18:00" at bounding box center [244, 271] width 57 height 9
select select "16"
select select "18"
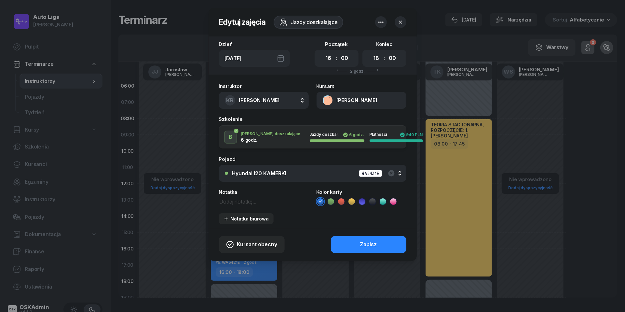
click at [374, 200] on icon at bounding box center [372, 201] width 7 height 7
click at [374, 242] on div "Zapisz" at bounding box center [368, 244] width 17 height 8
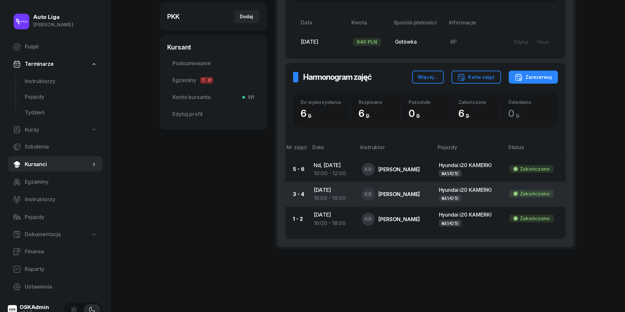
scroll to position [177, 0]
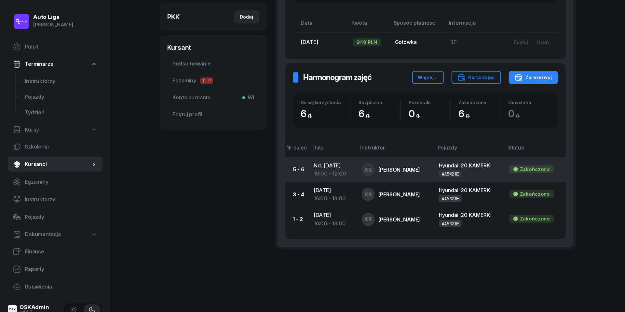
click at [333, 167] on td "Nd, [DATE] 10:00 - 12:00" at bounding box center [332, 169] width 48 height 25
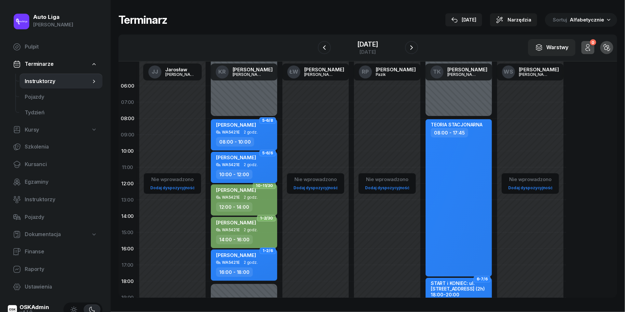
click at [257, 164] on div "WA5421E 2 godz." at bounding box center [244, 164] width 57 height 5
select select "10"
select select "12"
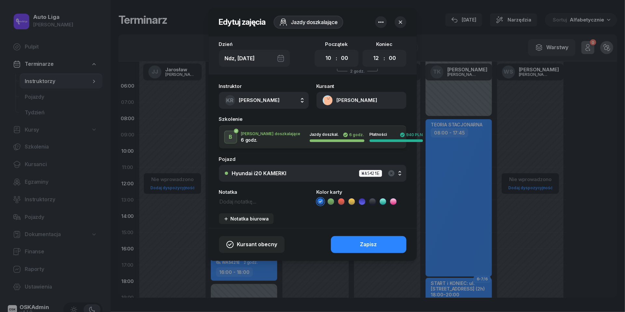
click at [373, 203] on icon at bounding box center [372, 201] width 7 height 7
click at [375, 245] on div "Zapisz" at bounding box center [368, 244] width 17 height 8
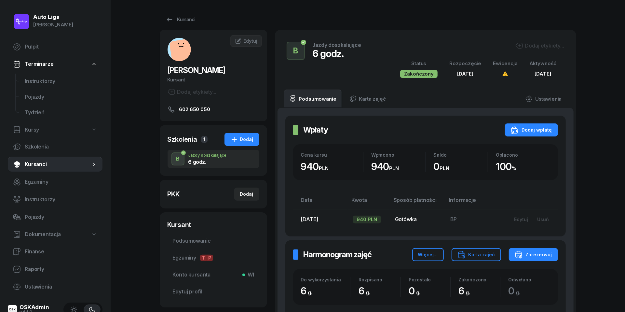
click at [31, 167] on span "Kursanci" at bounding box center [58, 164] width 66 height 8
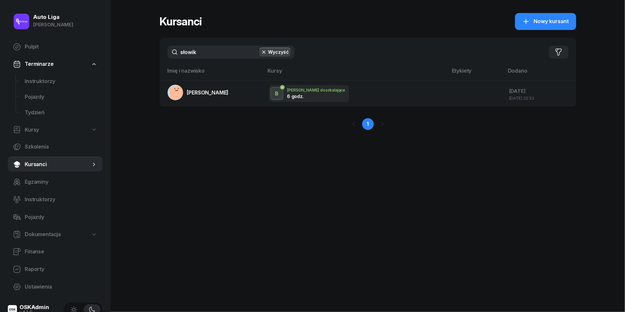
click at [215, 51] on input "słowik" at bounding box center [231, 52] width 127 height 13
type input "Szostek"
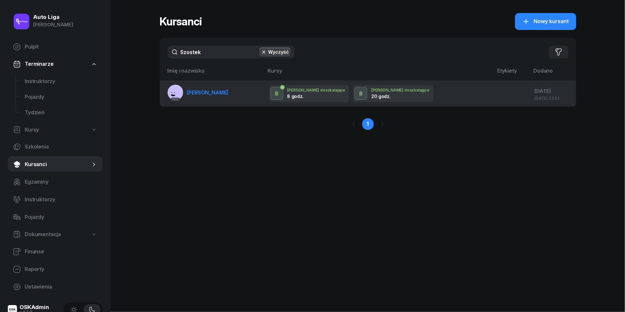
drag, startPoint x: 215, startPoint y: 51, endPoint x: 196, endPoint y: 94, distance: 46.6
click at [196, 94] on span "[PERSON_NAME]" at bounding box center [208, 92] width 42 height 7
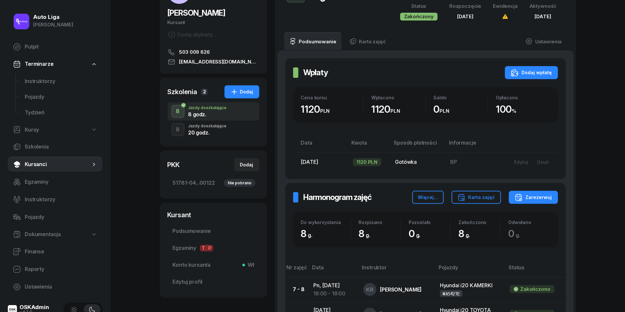
scroll to position [10, 0]
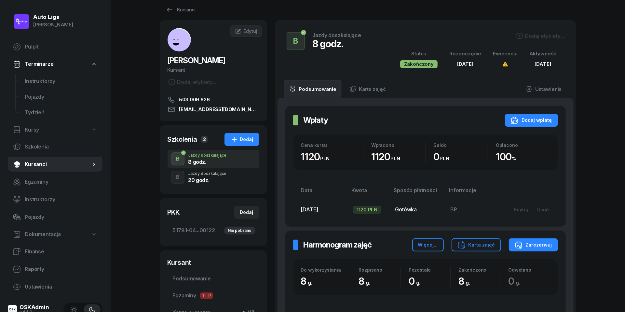
click at [216, 174] on div "Jazdy doszkalające" at bounding box center [207, 173] width 38 height 4
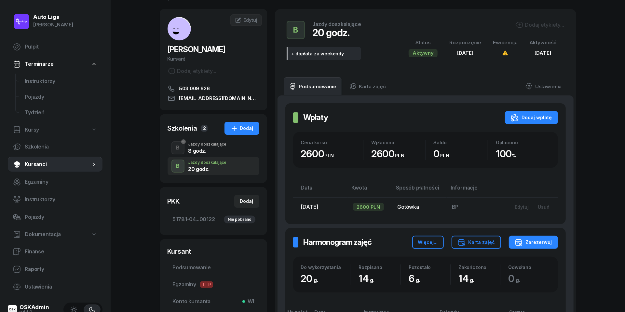
scroll to position [23, 0]
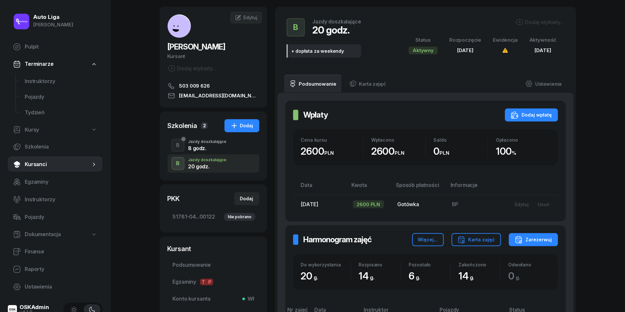
click at [215, 142] on div "Jazdy doszkalające" at bounding box center [207, 142] width 38 height 4
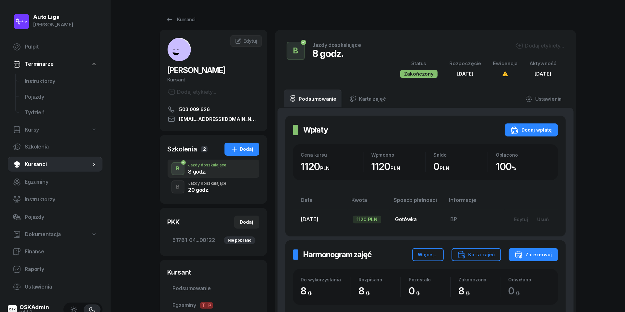
click at [211, 186] on div "20 godz." at bounding box center [207, 188] width 38 height 7
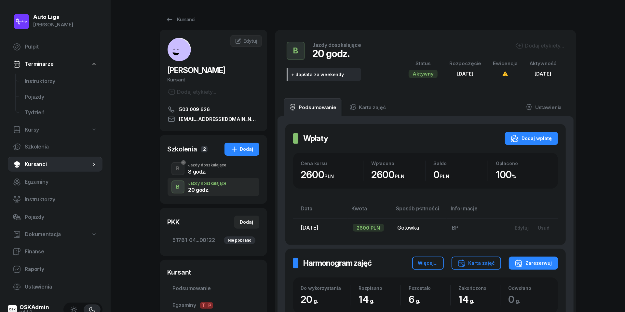
click at [196, 163] on div "Jazdy doszkalające" at bounding box center [207, 165] width 38 height 4
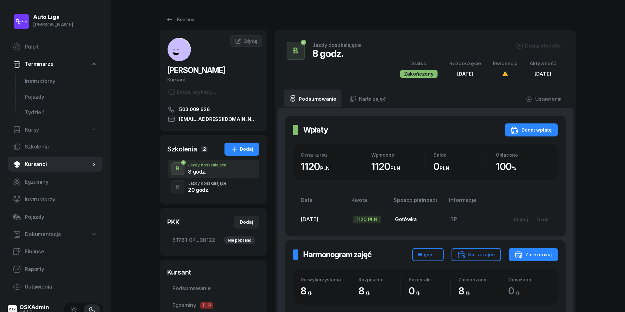
click at [214, 185] on div "Jazdy doszkalające" at bounding box center [207, 183] width 38 height 4
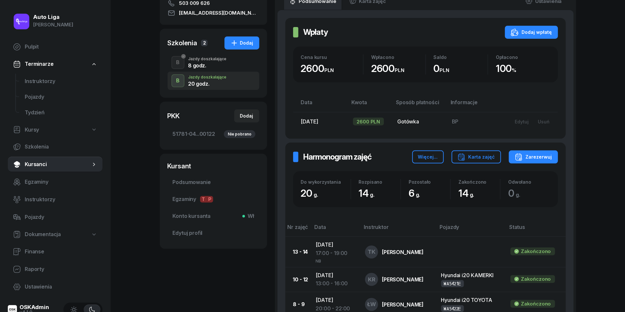
scroll to position [83, 0]
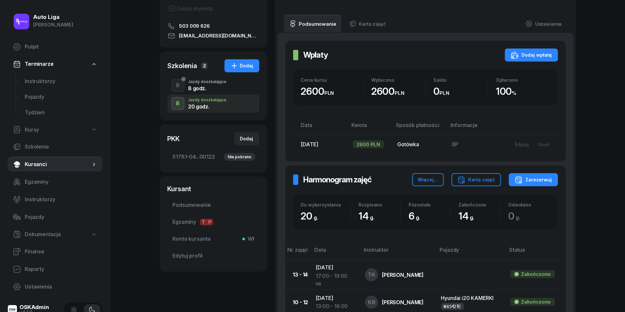
click at [215, 81] on div "Jazdy doszkalające" at bounding box center [207, 82] width 38 height 4
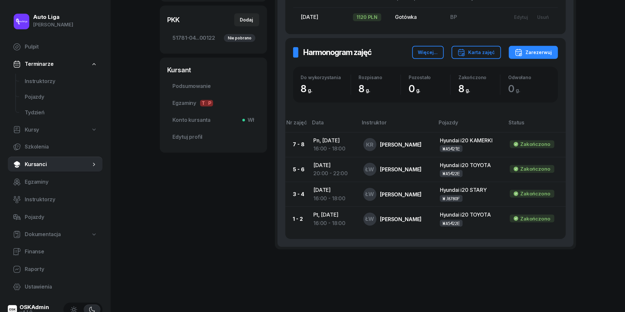
scroll to position [202, 0]
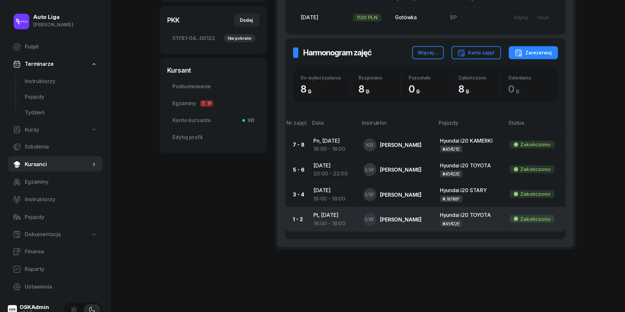
click at [318, 219] on div "16:00 - 18:00" at bounding box center [332, 223] width 39 height 8
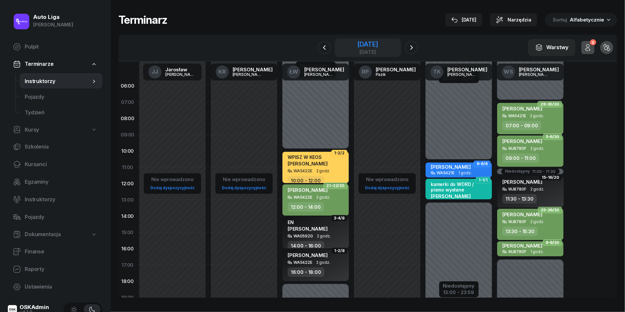
click at [370, 39] on div "[DATE]" at bounding box center [368, 47] width 66 height 19
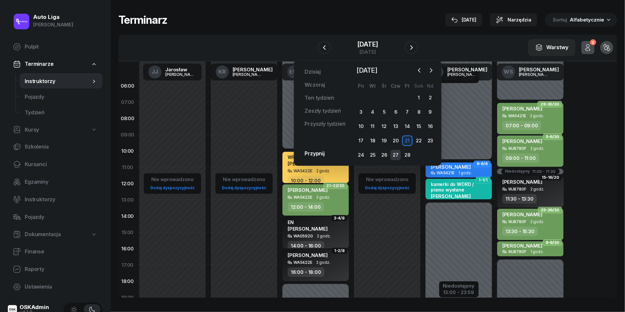
click at [393, 154] on div "27" at bounding box center [395, 155] width 10 height 10
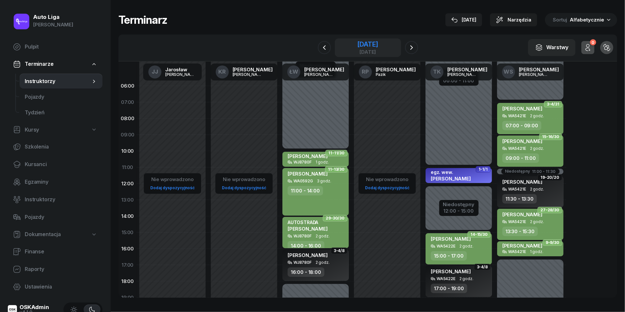
click at [377, 53] on div "[DATE]" at bounding box center [367, 51] width 21 height 5
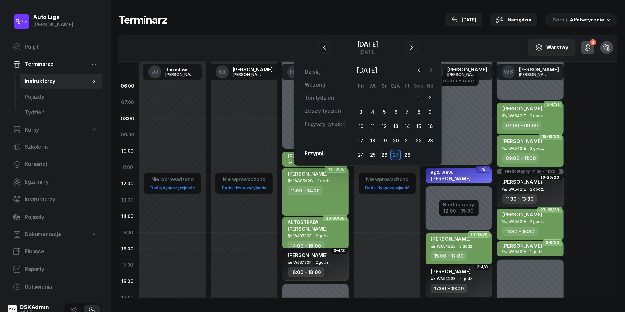
click at [434, 71] on icon "button" at bounding box center [431, 70] width 7 height 7
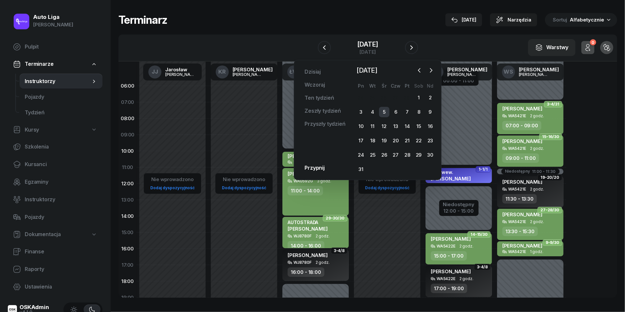
click at [384, 111] on div "5" at bounding box center [384, 112] width 10 height 10
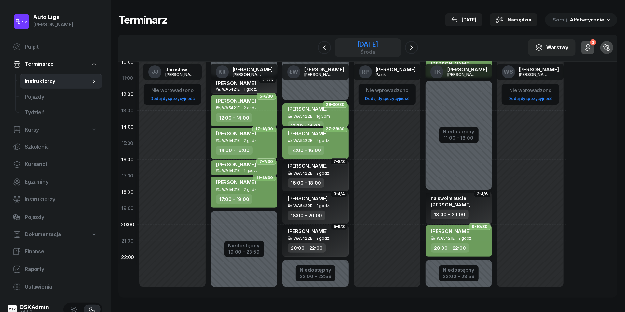
click at [378, 44] on div "[DATE]" at bounding box center [367, 44] width 21 height 7
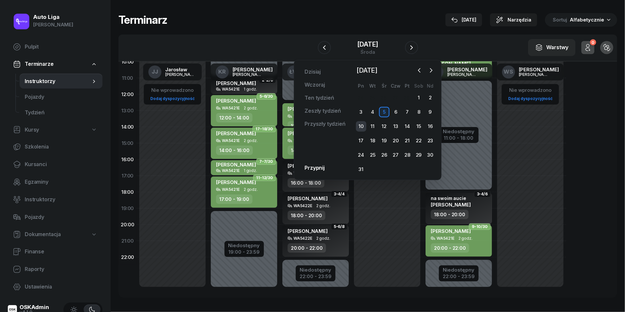
click at [364, 127] on div "10" at bounding box center [361, 126] width 10 height 10
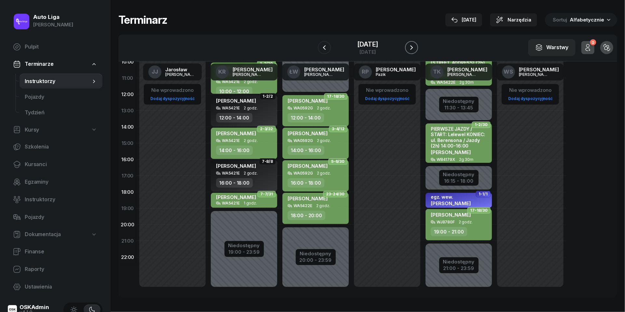
click at [413, 47] on icon "button" at bounding box center [412, 48] width 8 height 8
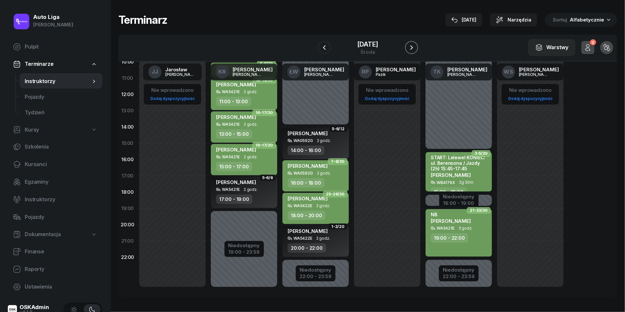
click at [413, 47] on icon "button" at bounding box center [412, 48] width 8 height 8
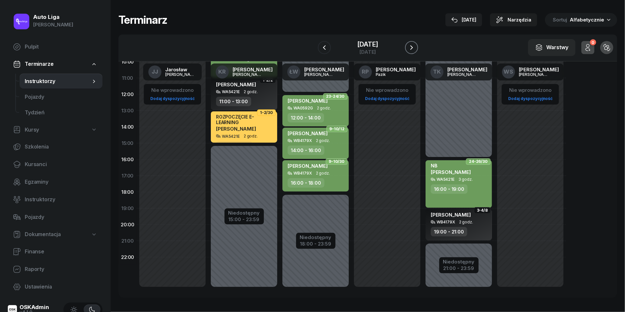
click at [413, 47] on icon "button" at bounding box center [412, 48] width 8 height 8
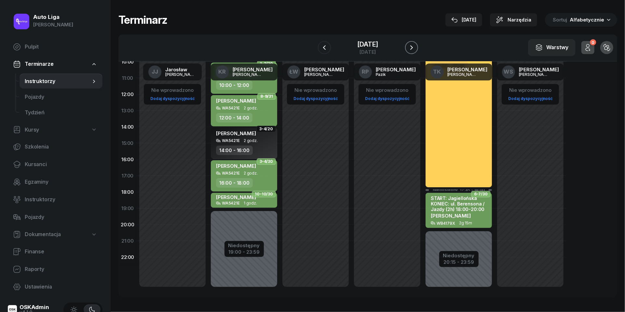
click at [413, 47] on icon "button" at bounding box center [412, 48] width 8 height 8
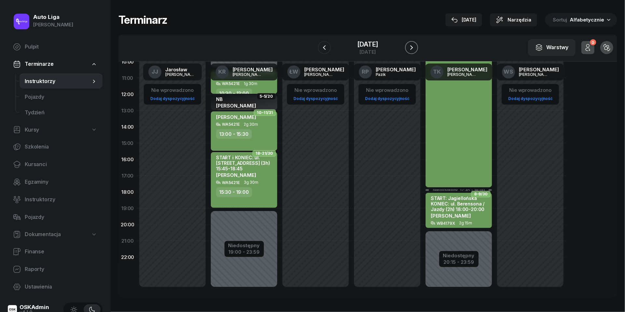
click at [413, 47] on icon "button" at bounding box center [412, 48] width 8 height 8
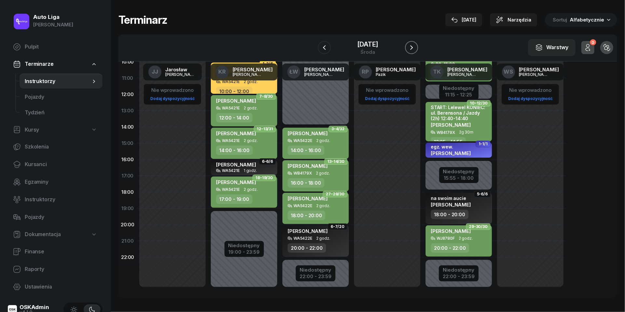
click at [413, 47] on icon "button" at bounding box center [412, 48] width 8 height 8
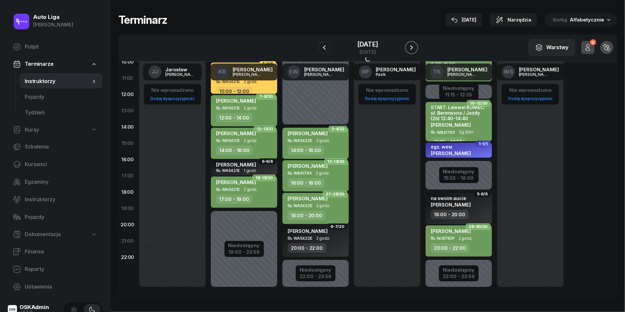
click at [413, 47] on icon "button" at bounding box center [412, 48] width 8 height 8
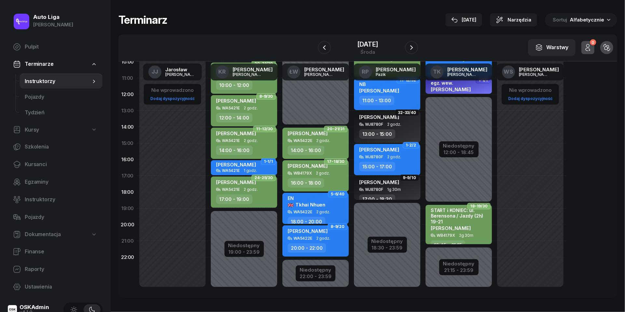
click at [335, 245] on div "20:00 - 22:00" at bounding box center [316, 247] width 57 height 9
select select "20"
select select "22"
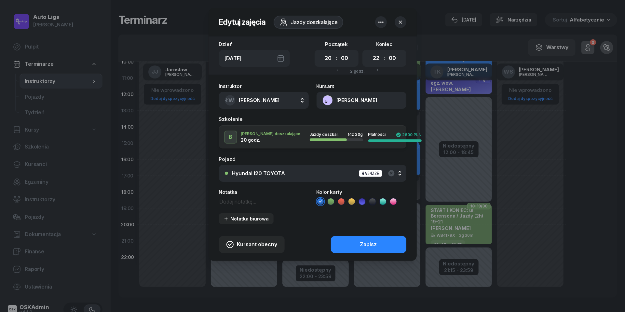
click at [373, 202] on icon at bounding box center [372, 201] width 7 height 7
click at [372, 238] on button "Zapisz" at bounding box center [368, 244] width 75 height 17
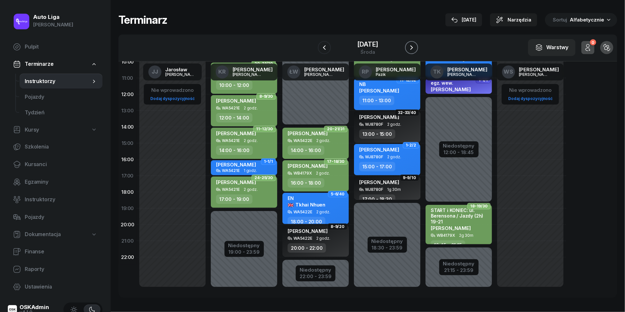
click at [411, 42] on button "button" at bounding box center [411, 47] width 13 height 13
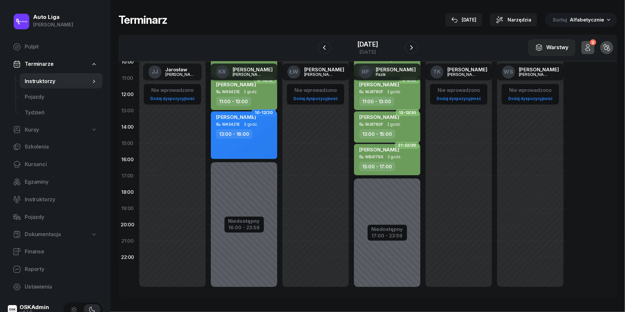
click at [267, 140] on div "[PERSON_NAME] WA5421E 3 godz. 13:00 - 16:00" at bounding box center [244, 134] width 66 height 47
select select "13"
select select "16"
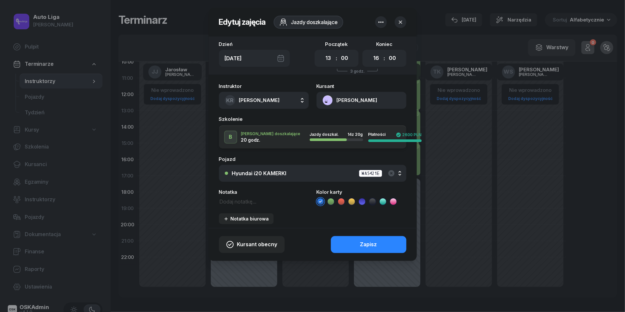
click at [373, 202] on icon at bounding box center [372, 201] width 7 height 7
click at [373, 240] on div "Zapisz" at bounding box center [368, 244] width 17 height 8
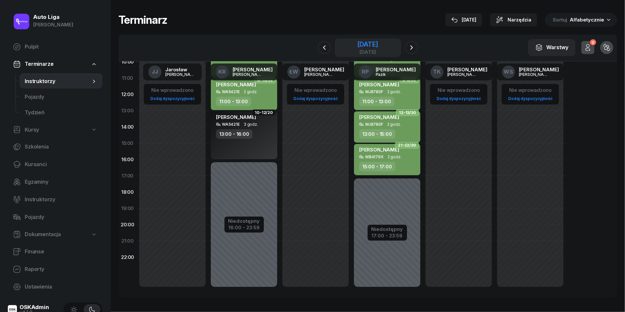
click at [378, 48] on div "[DATE]" at bounding box center [367, 47] width 21 height 13
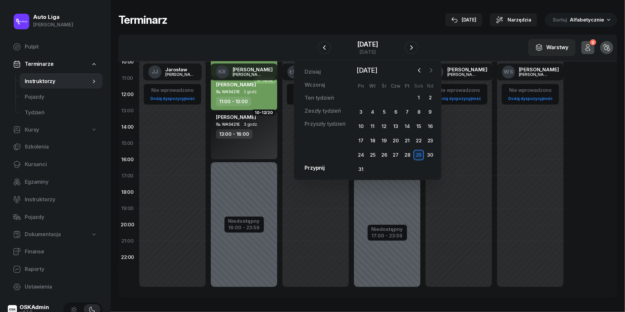
click at [432, 72] on icon "button" at bounding box center [431, 70] width 7 height 7
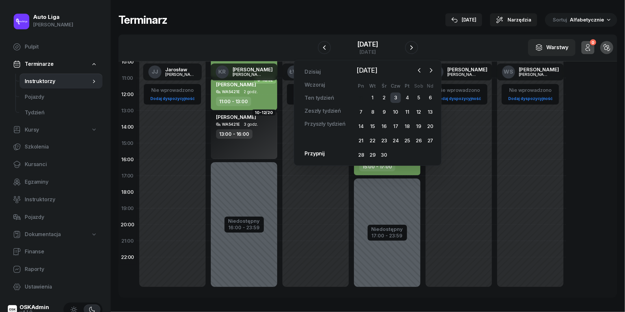
click at [396, 96] on div "3" at bounding box center [395, 97] width 10 height 10
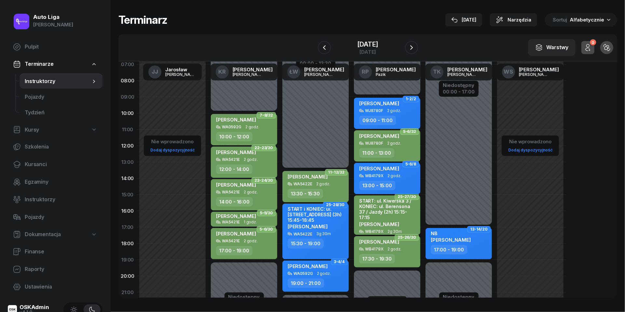
scroll to position [43, 0]
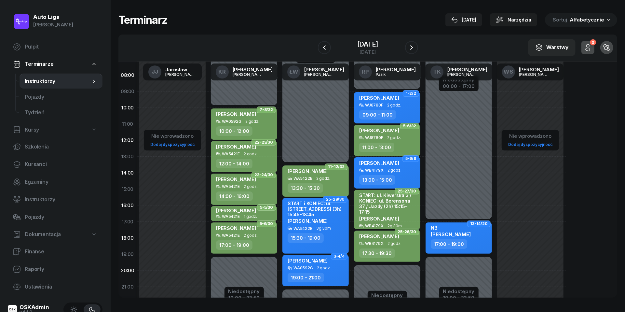
click at [486, 243] on div "17:00 - 19:00" at bounding box center [459, 243] width 57 height 9
select select "17"
select select "19"
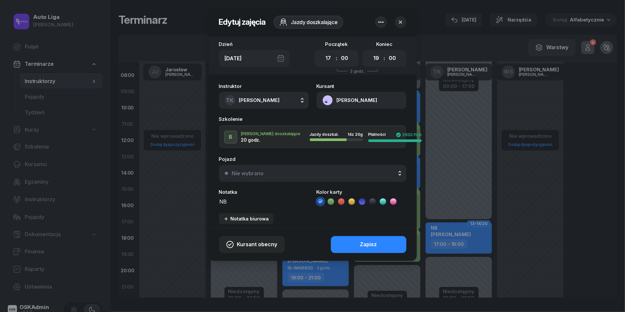
click at [373, 200] on icon at bounding box center [372, 201] width 7 height 7
click at [349, 248] on button "Zapisz" at bounding box center [368, 244] width 75 height 17
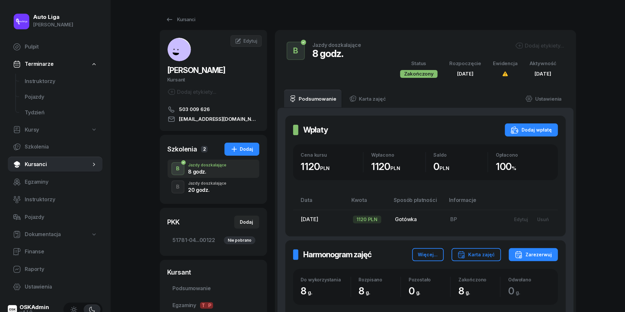
click at [202, 190] on div "20 godz." at bounding box center [207, 189] width 38 height 5
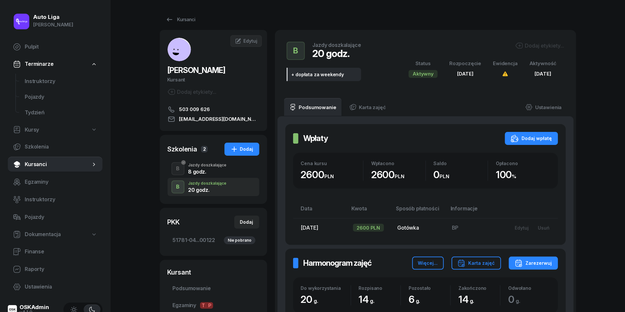
click at [42, 167] on span "Kursanci" at bounding box center [58, 164] width 66 height 8
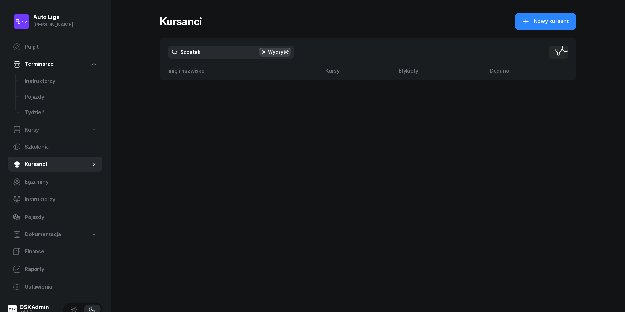
click at [214, 55] on input "Szostek" at bounding box center [231, 52] width 127 height 13
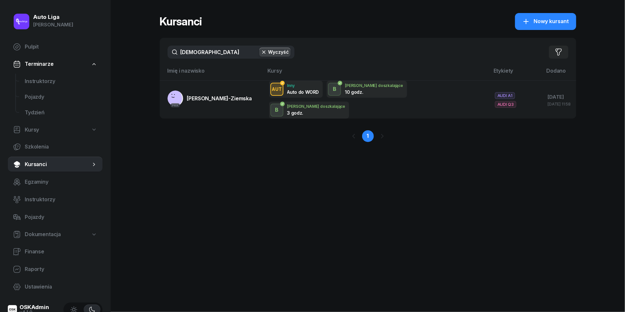
type input "[DEMOGRAPHIC_DATA]"
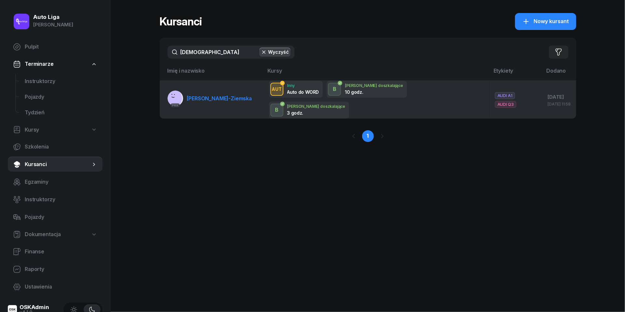
drag, startPoint x: 213, startPoint y: 68, endPoint x: 215, endPoint y: 89, distance: 21.2
click at [215, 95] on span "[PERSON_NAME]-Ziemska" at bounding box center [219, 98] width 65 height 7
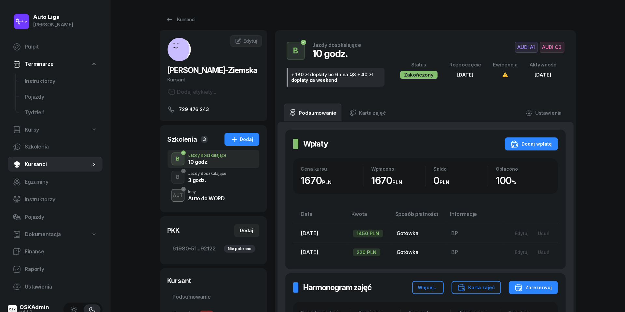
click at [228, 186] on div "B Jazdy doszkalające 3 godz." at bounding box center [214, 177] width 92 height 18
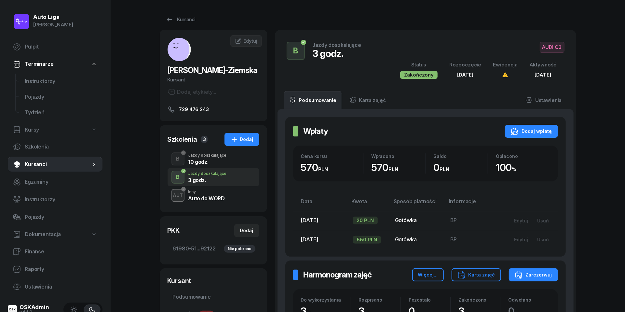
click at [202, 164] on div "10 godz." at bounding box center [207, 161] width 38 height 5
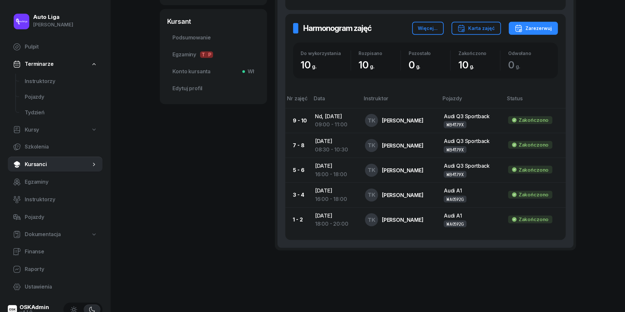
scroll to position [258, 0]
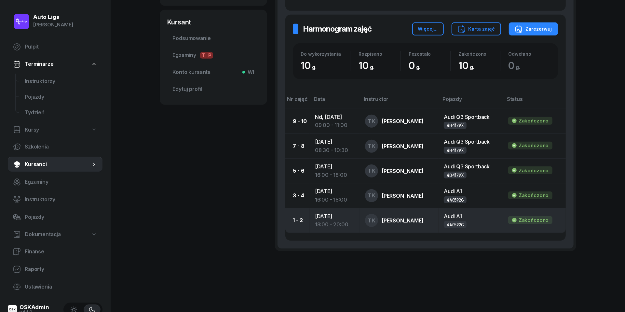
click at [336, 220] on div "18:00 - 20:00" at bounding box center [335, 224] width 40 height 8
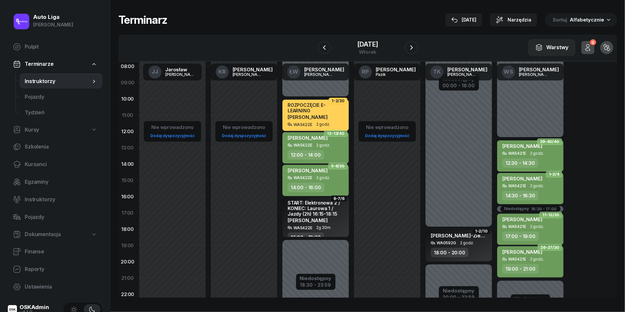
scroll to position [71, 0]
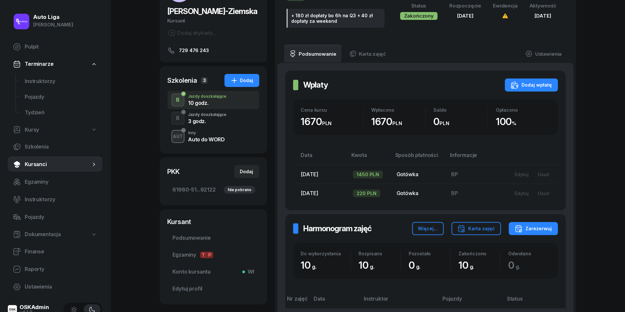
scroll to position [38, 0]
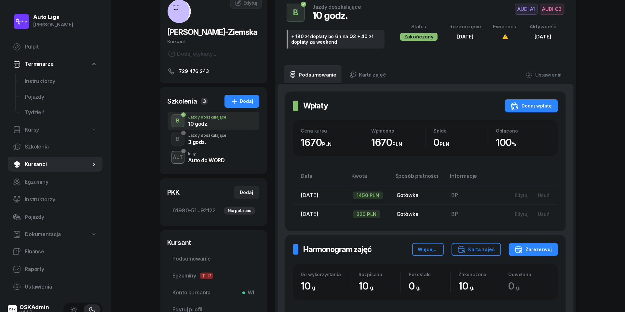
click at [214, 144] on div "3 godz." at bounding box center [207, 141] width 38 height 5
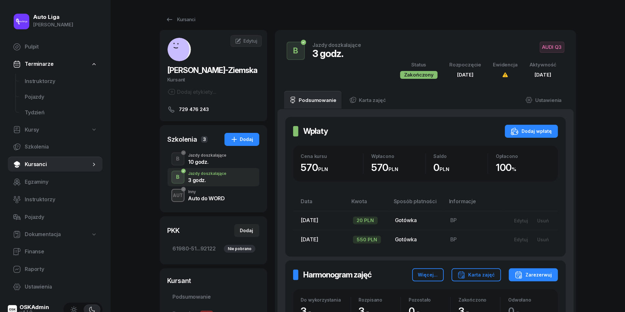
click at [206, 164] on div "10 godz." at bounding box center [207, 161] width 38 height 5
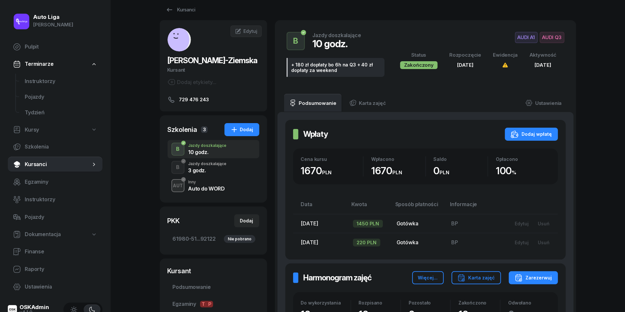
scroll to position [12, 0]
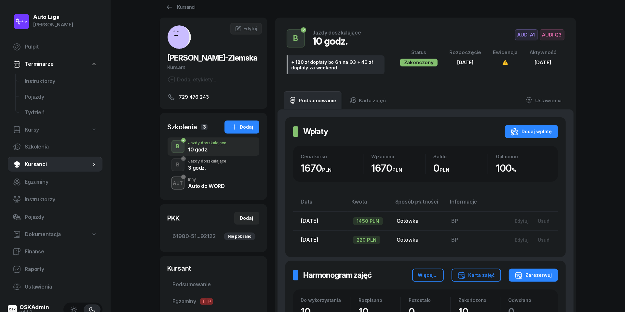
click at [214, 188] on div "Auto do WORD" at bounding box center [206, 185] width 36 height 5
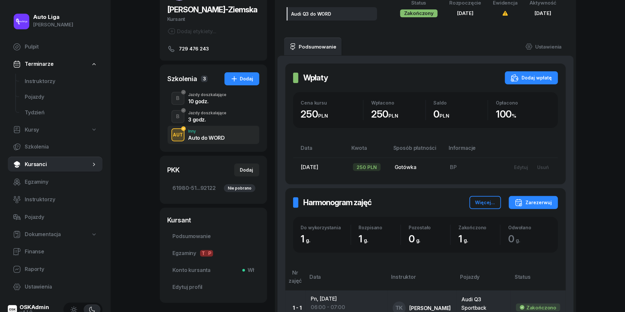
scroll to position [25, 0]
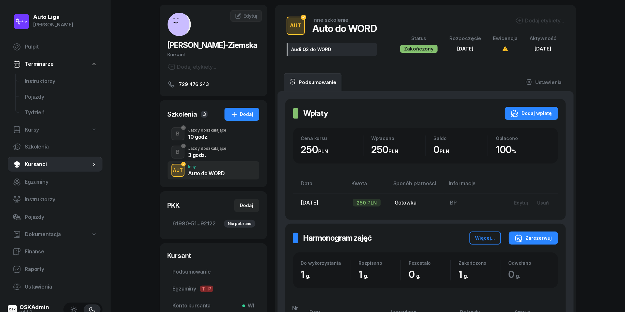
click at [197, 139] on div "10 godz." at bounding box center [207, 136] width 38 height 5
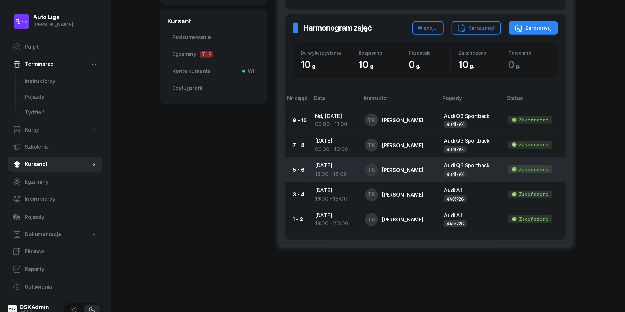
scroll to position [258, 0]
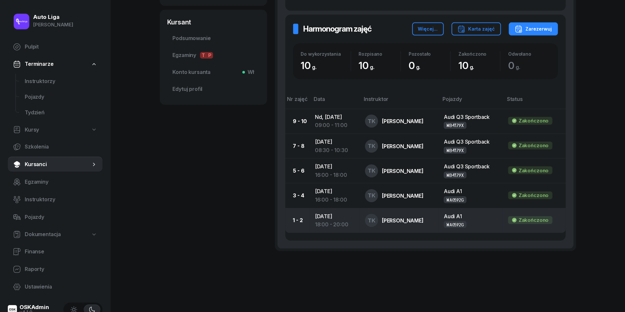
click at [342, 220] on div "18:00 - 20:00" at bounding box center [335, 224] width 40 height 8
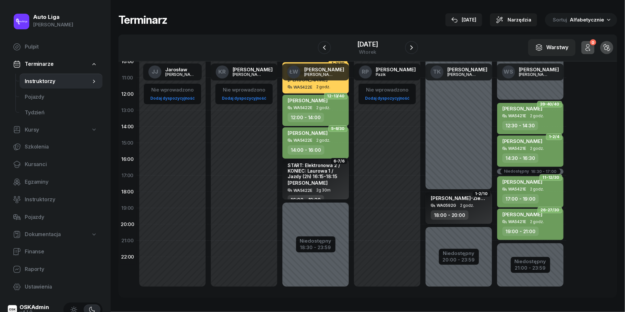
scroll to position [89, 0]
click at [372, 45] on div "[DATE]" at bounding box center [367, 44] width 21 height 7
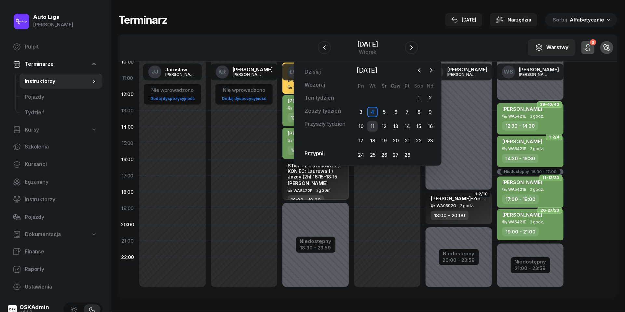
click at [372, 126] on div "11" at bounding box center [372, 126] width 10 height 10
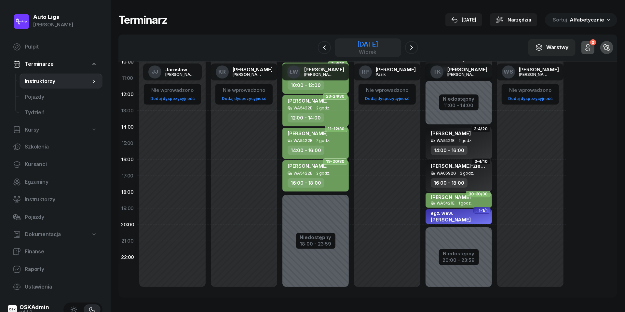
click at [368, 49] on div "wtorek" at bounding box center [367, 51] width 21 height 5
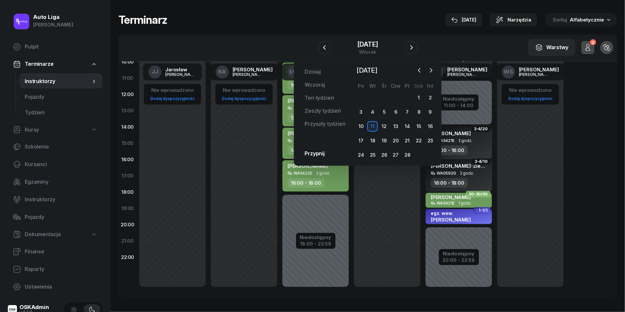
click at [431, 75] on div "[DATE] [DATE] lut mar kwi maj cze lip sie wrz paź lis gru Pn Wt Śr Czw Pt Sob N…" at bounding box center [395, 112] width 81 height 95
click at [431, 73] on icon "button" at bounding box center [431, 70] width 7 height 7
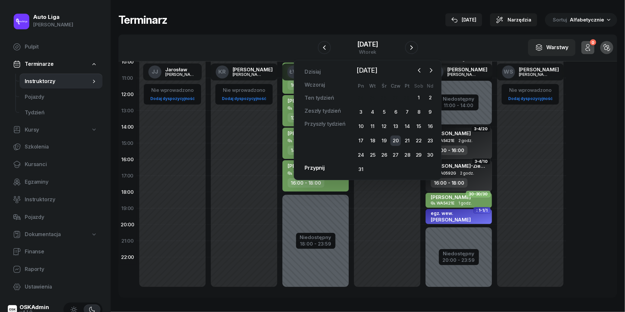
click at [396, 137] on div "20" at bounding box center [395, 140] width 10 height 10
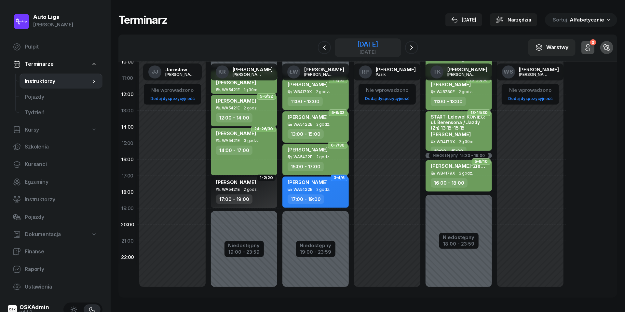
click at [372, 44] on div "[DATE]" at bounding box center [367, 44] width 21 height 7
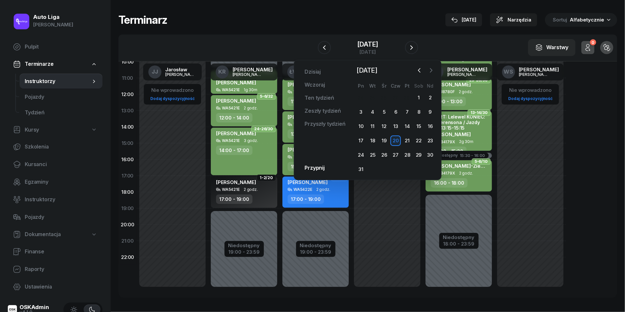
click at [435, 71] on button "button" at bounding box center [431, 70] width 10 height 10
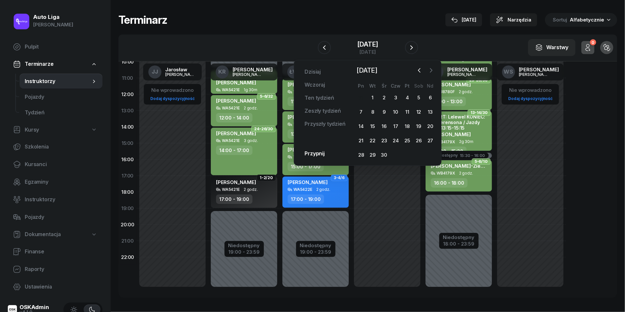
click at [435, 71] on button "button" at bounding box center [431, 70] width 10 height 10
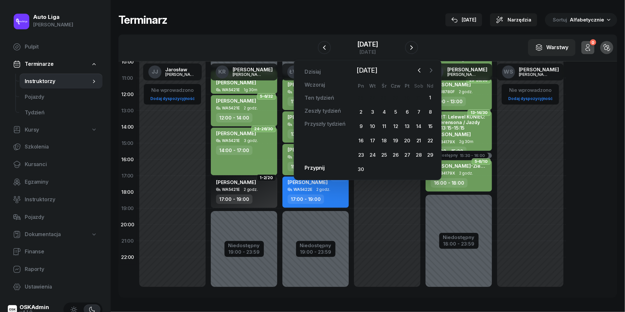
click at [435, 71] on button "button" at bounding box center [431, 70] width 10 height 10
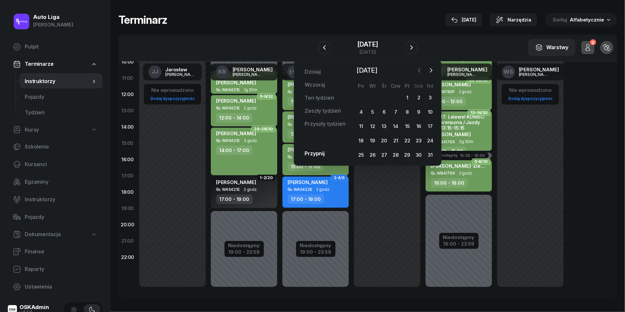
click at [420, 71] on icon "button" at bounding box center [419, 70] width 7 height 7
click at [418, 127] on div "19" at bounding box center [418, 126] width 10 height 10
